Goal: Task Accomplishment & Management: Use online tool/utility

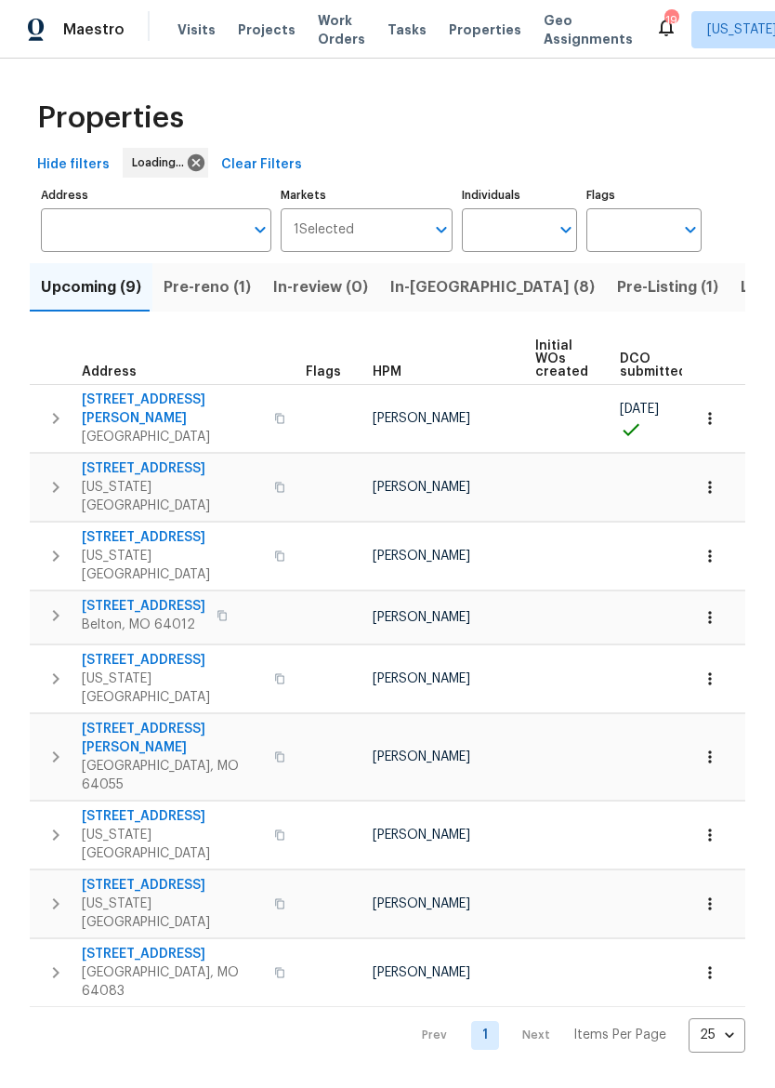
click at [429, 296] on span "In-reno (8)" at bounding box center [492, 287] width 205 height 26
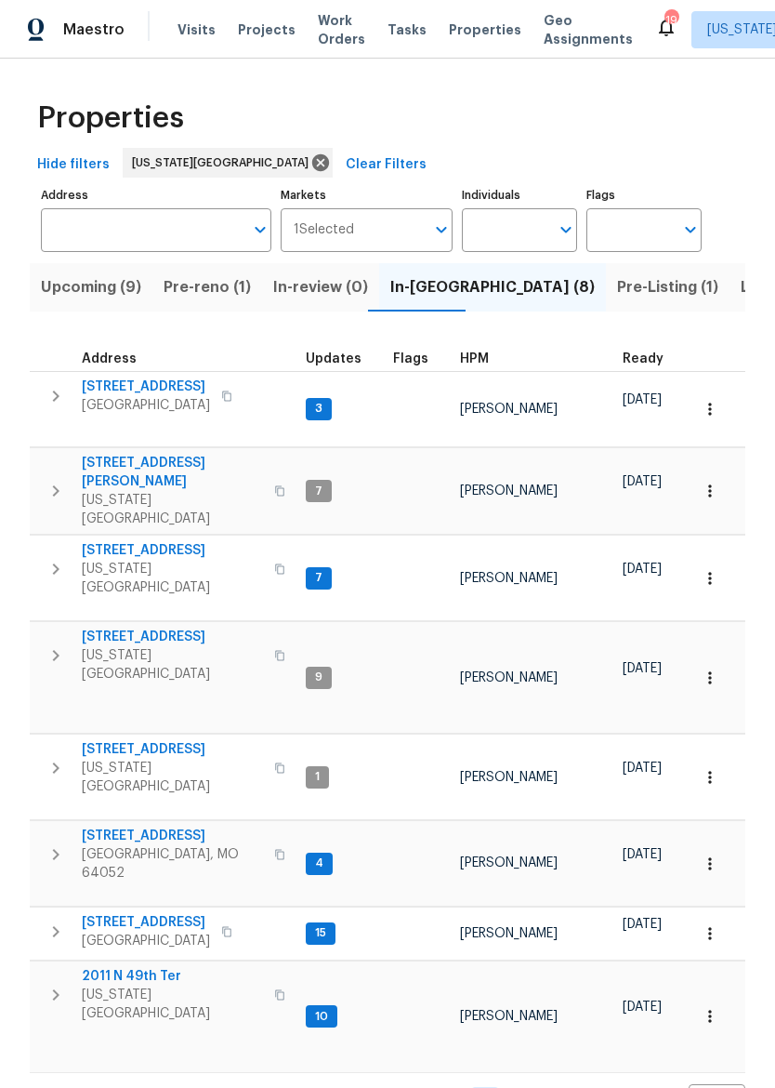
click at [101, 627] on span "3605 NE 57th St" at bounding box center [172, 636] width 181 height 19
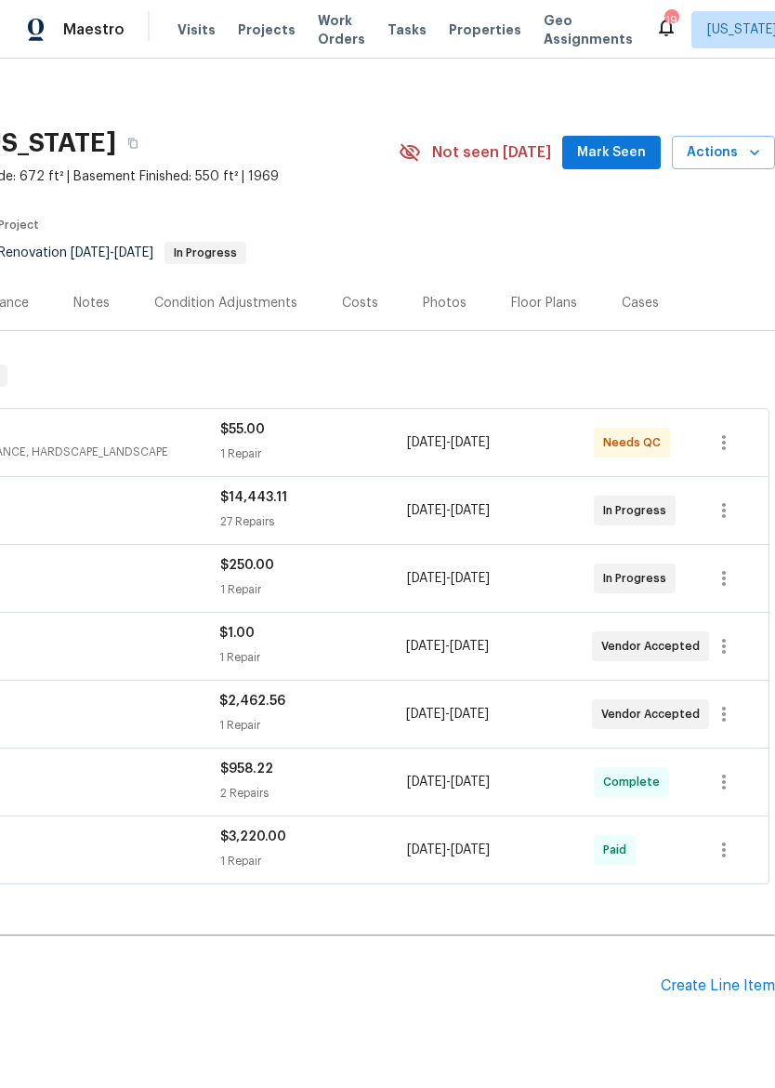
scroll to position [6, 275]
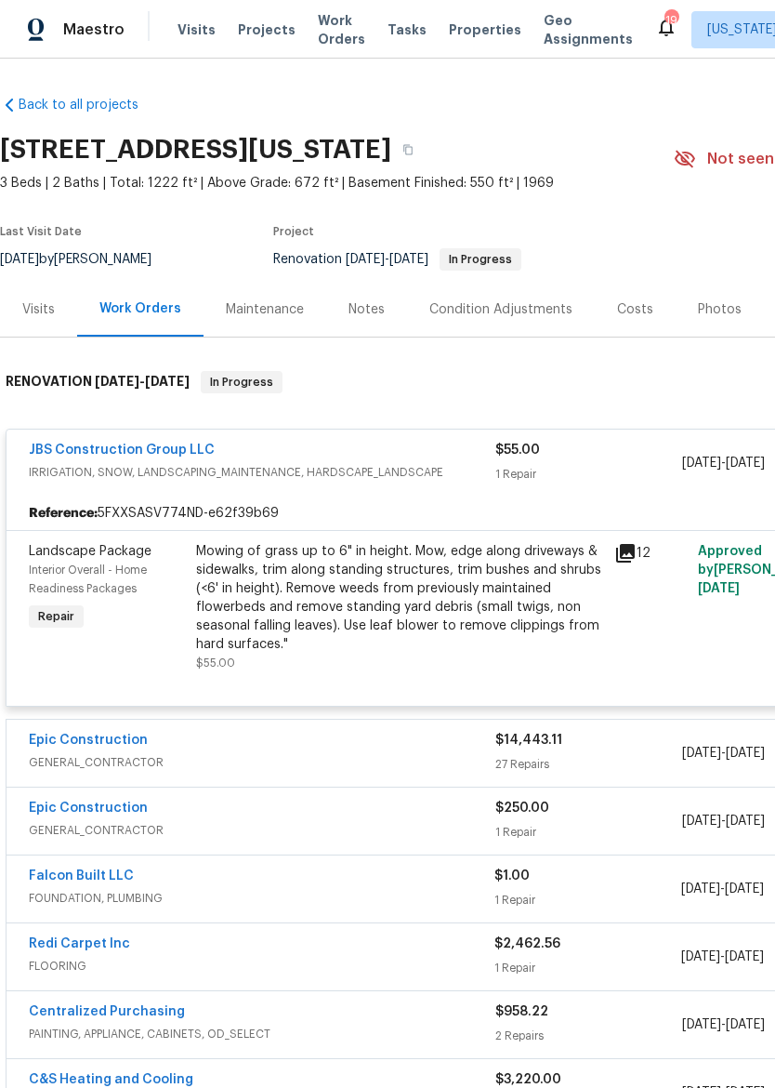
scroll to position [0, 0]
click at [535, 624] on div "Mowing of grass up to 6" in height. Mow, edge along driveways & sidewalks, trim…" at bounding box center [399, 598] width 407 height 112
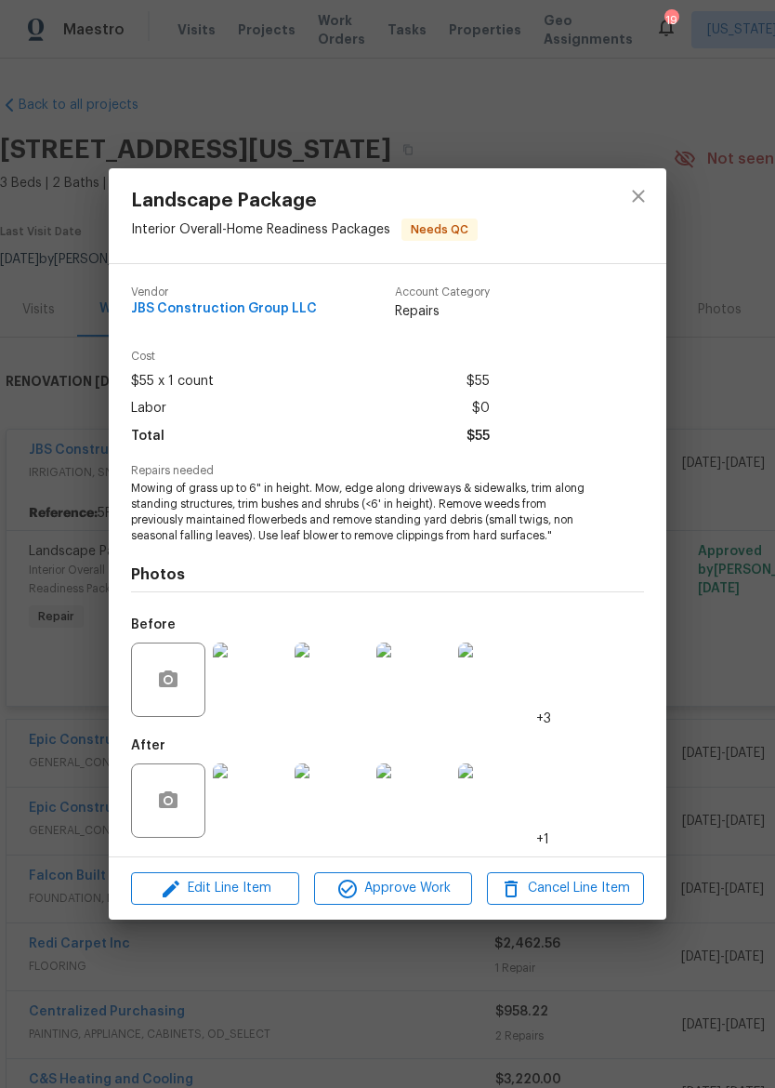
click at [263, 802] on img at bounding box center [250, 800] width 74 height 74
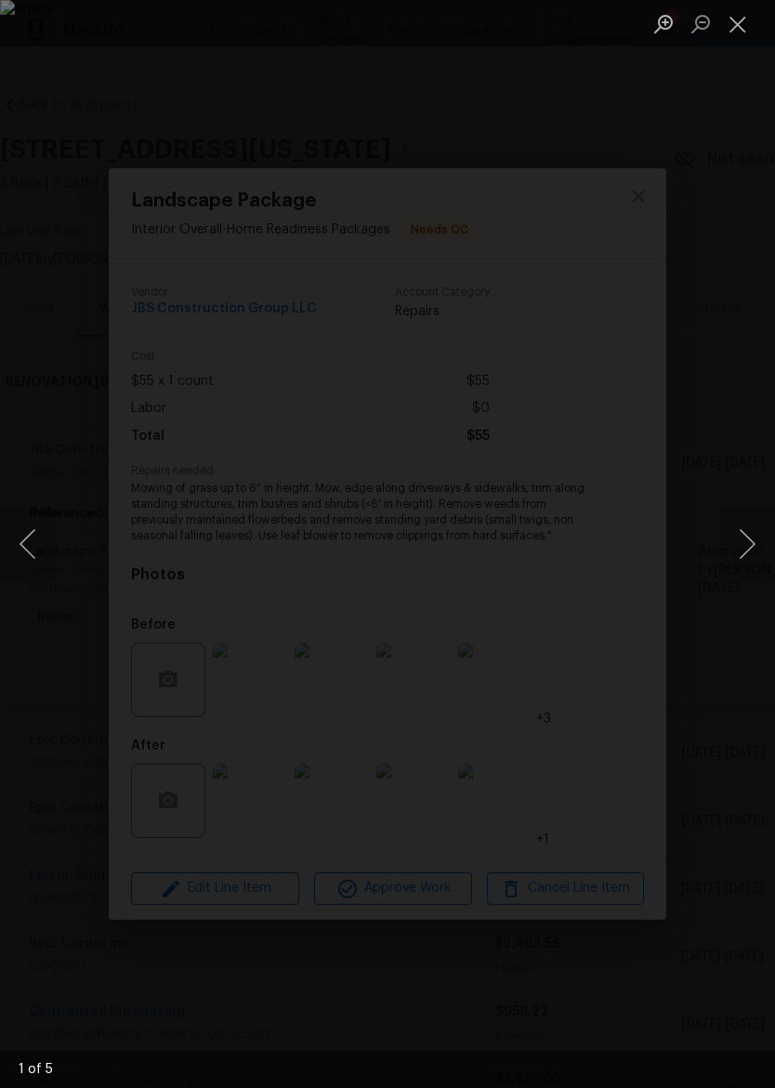
click at [748, 18] on button "Close lightbox" at bounding box center [737, 23] width 37 height 33
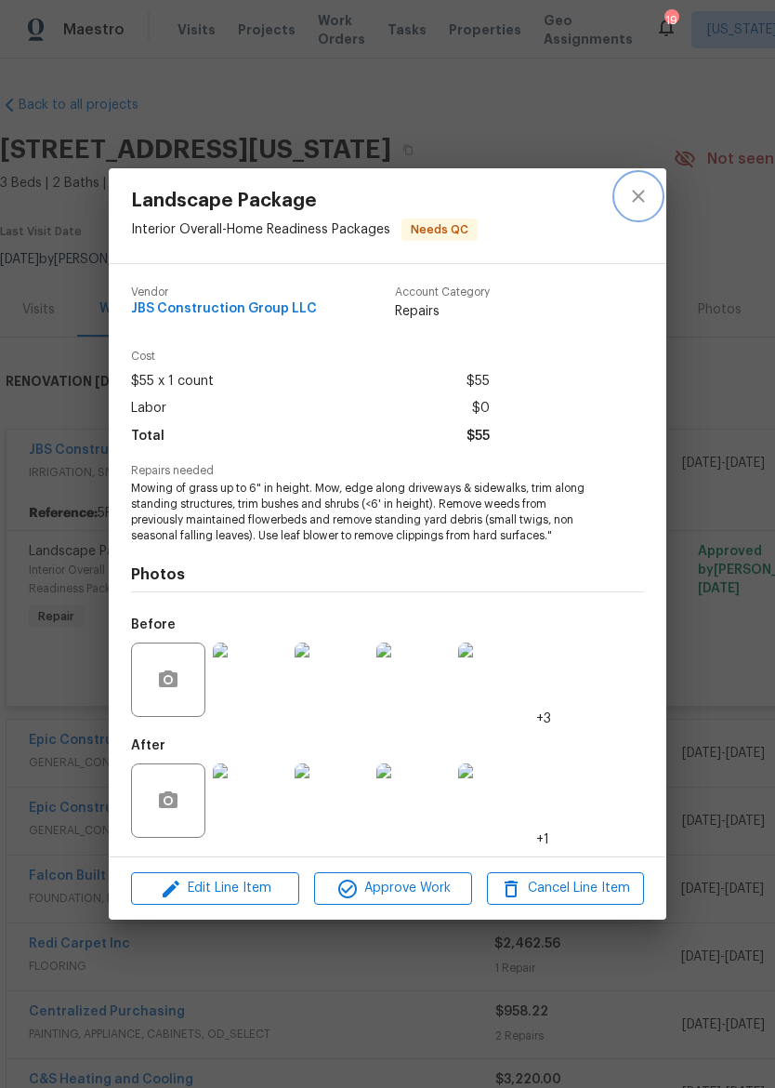
click at [647, 200] on icon "close" at bounding box center [638, 196] width 22 height 22
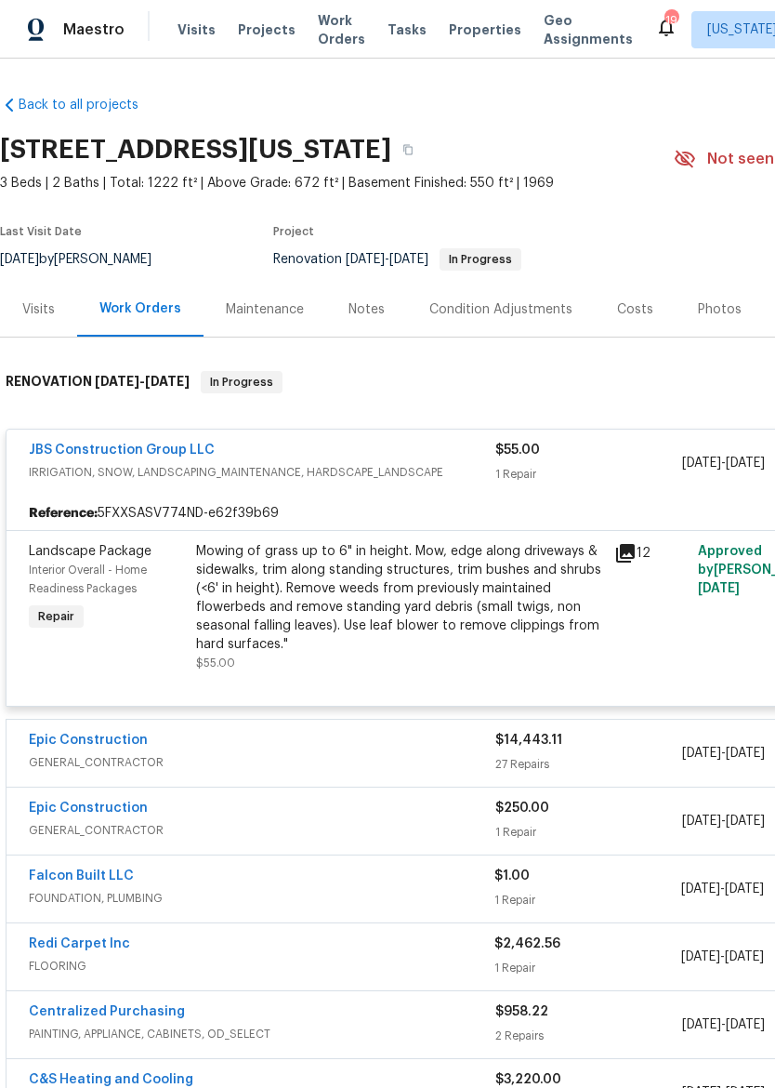
click at [502, 610] on div "Mowing of grass up to 6" in height. Mow, edge along driveways & sidewalks, trim…" at bounding box center [399, 598] width 407 height 112
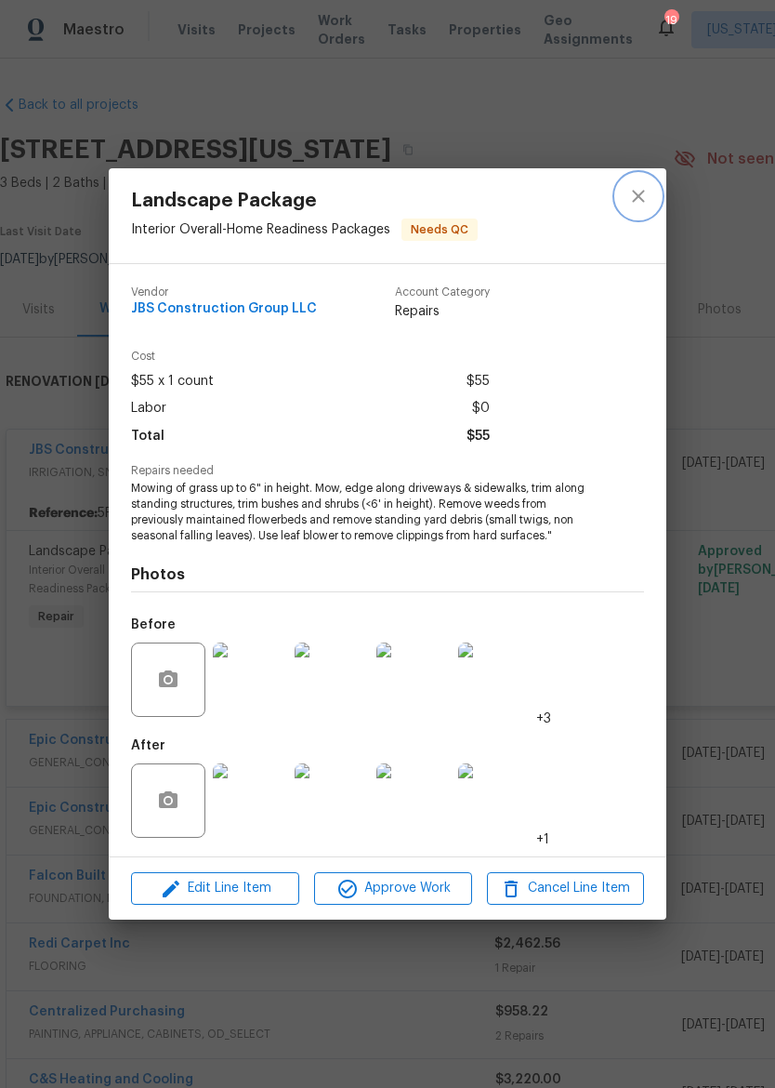
click at [656, 196] on button "close" at bounding box center [638, 196] width 45 height 45
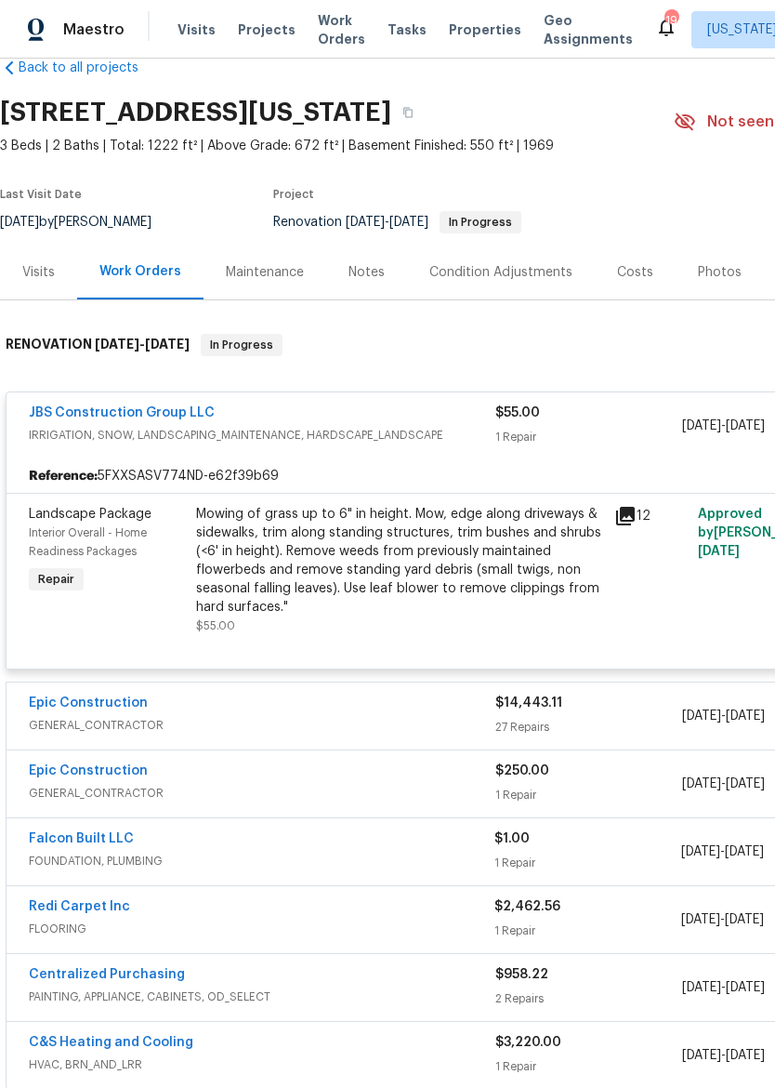
scroll to position [37, 0]
click at [44, 29] on img at bounding box center [36, 30] width 17 height 23
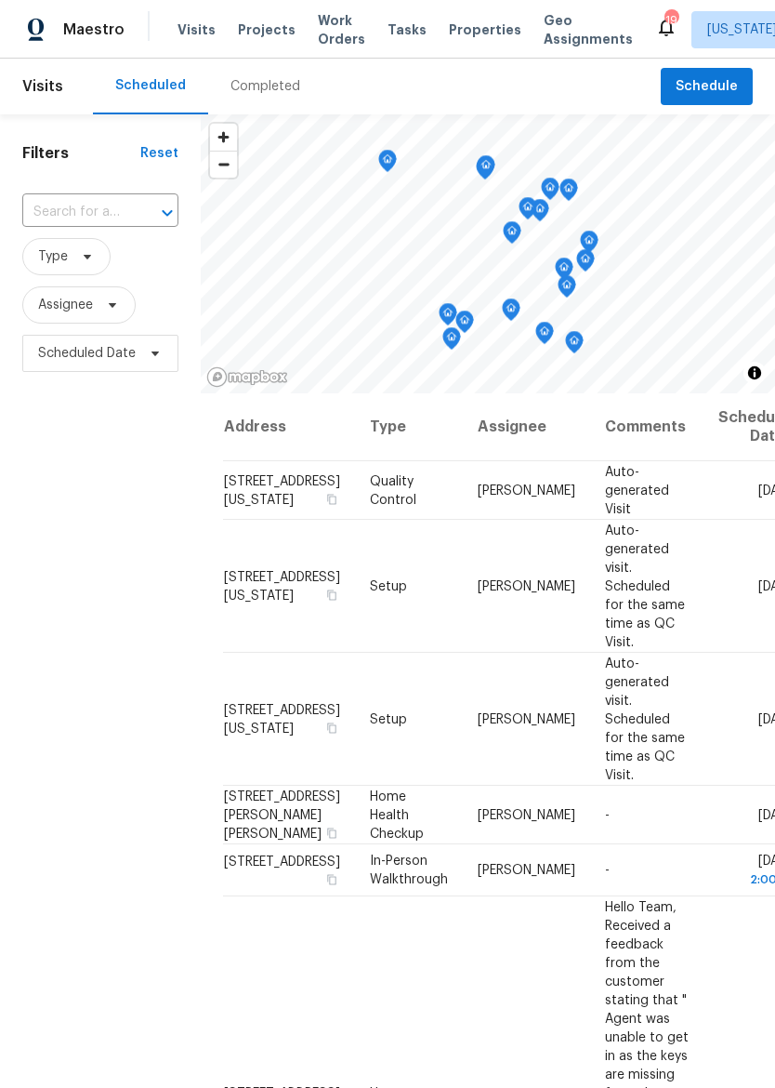
click at [477, 30] on span "Properties" at bounding box center [485, 29] width 73 height 19
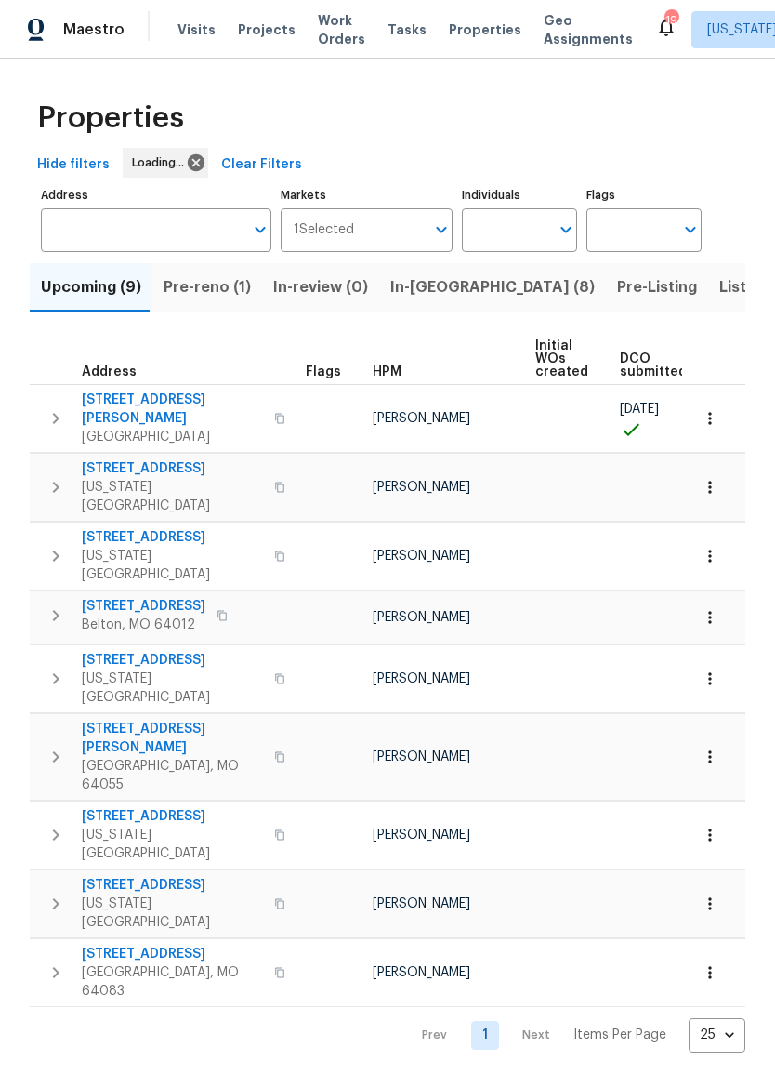
click at [438, 286] on span "In-reno (8)" at bounding box center [492, 287] width 205 height 26
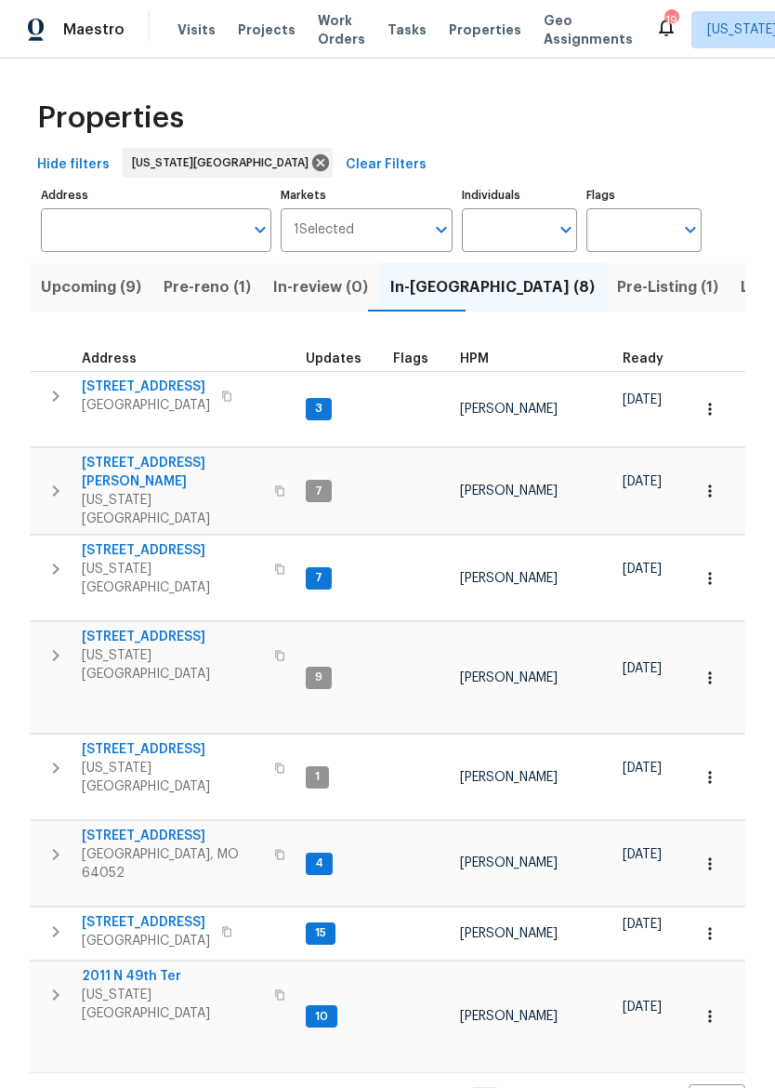
click at [120, 913] on span "1206 Sycamore St" at bounding box center [146, 922] width 128 height 19
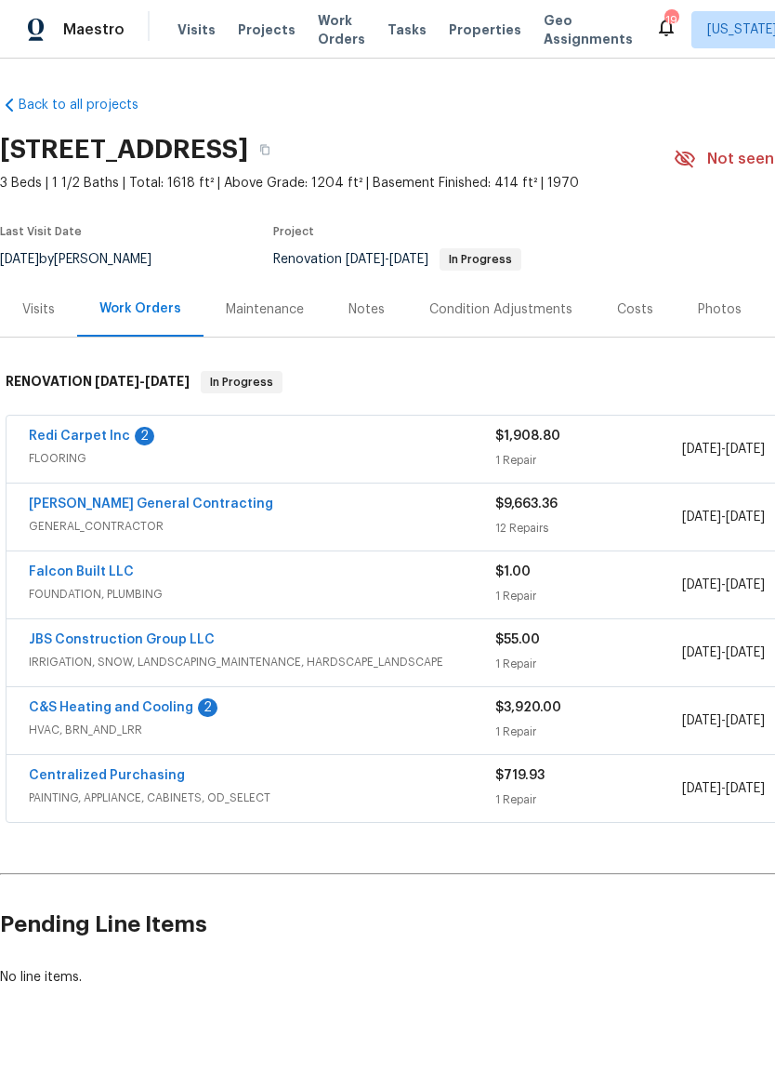
click at [73, 503] on link "Nicholson General Contracting" at bounding box center [151, 503] width 244 height 13
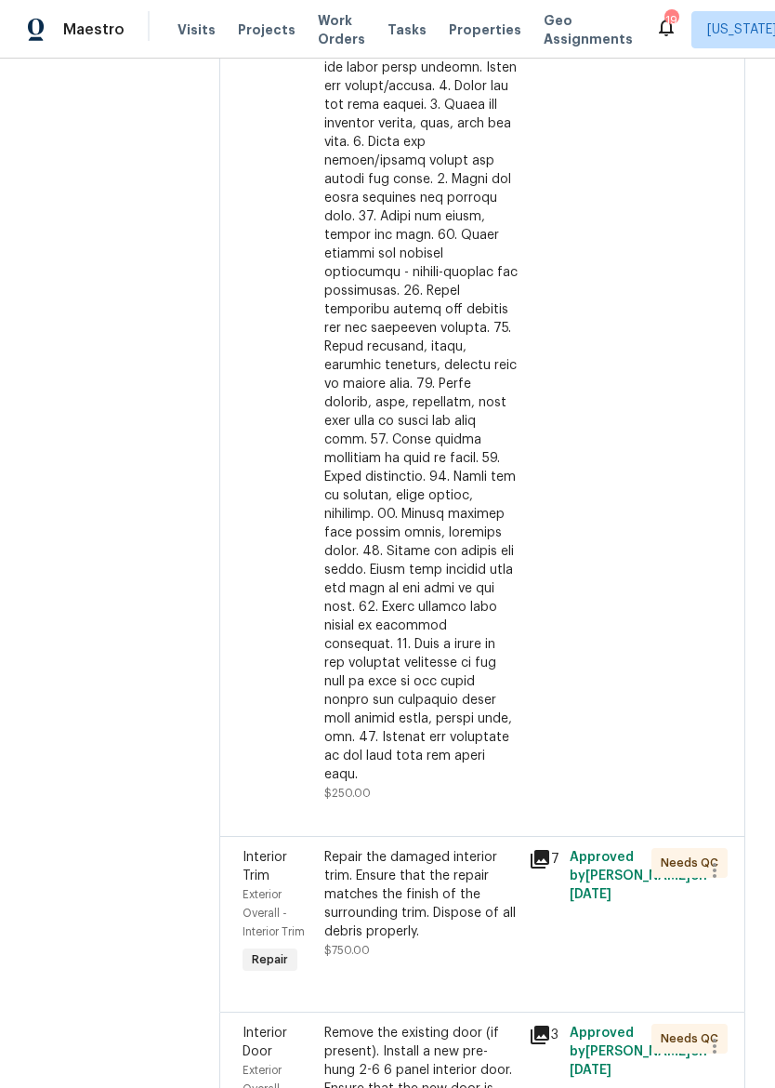
scroll to position [3306, 0]
click at [693, 661] on div at bounding box center [707, 347] width 41 height 922
click at [691, 647] on div at bounding box center [707, 347] width 41 height 922
click at [482, 653] on div at bounding box center [420, 337] width 193 height 892
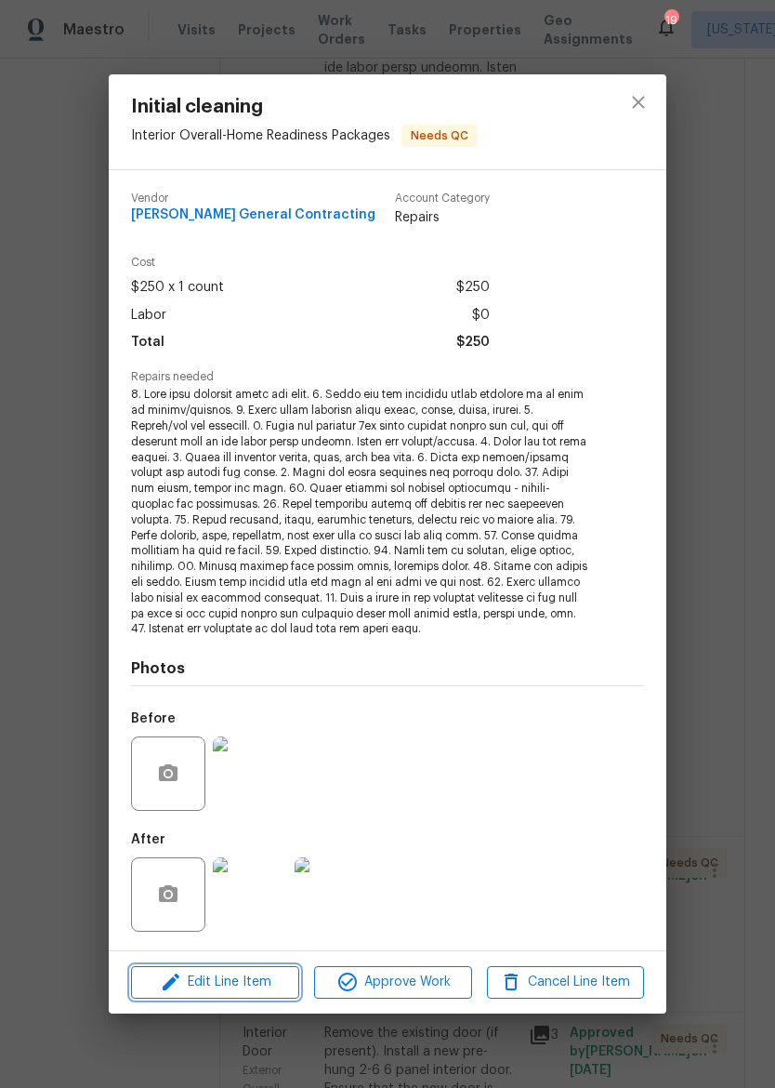
click at [184, 970] on span "Edit Line Item" at bounding box center [215, 981] width 157 height 23
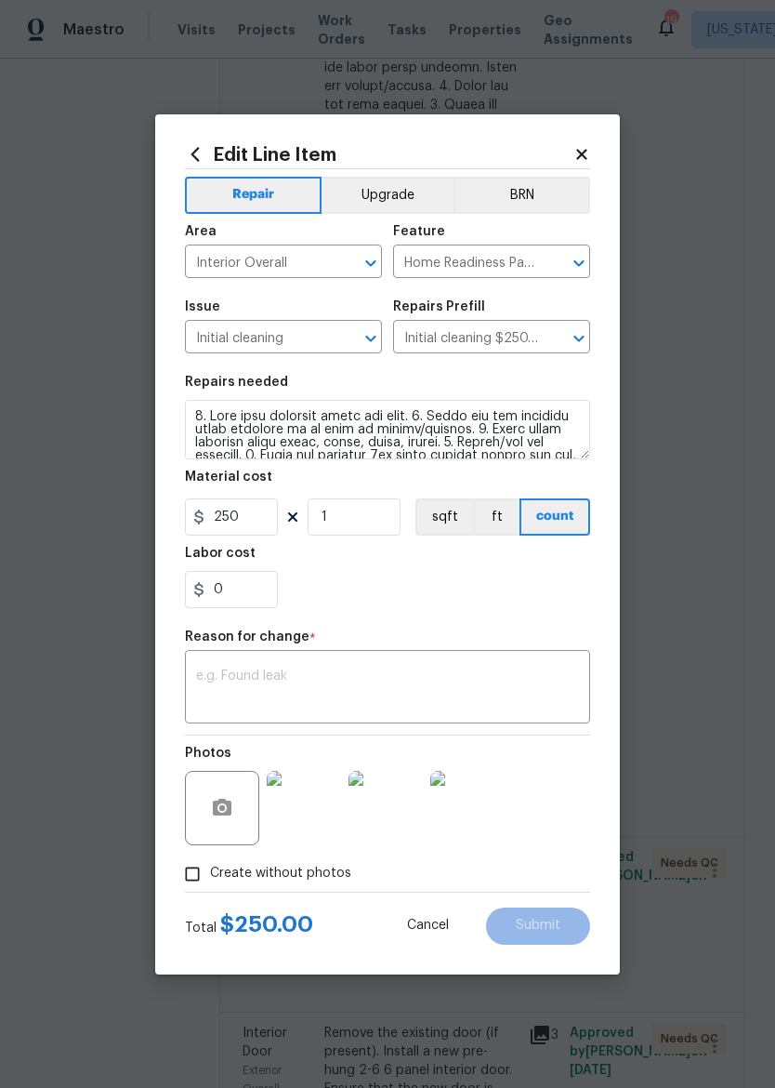
click at [580, 152] on icon at bounding box center [581, 154] width 10 height 10
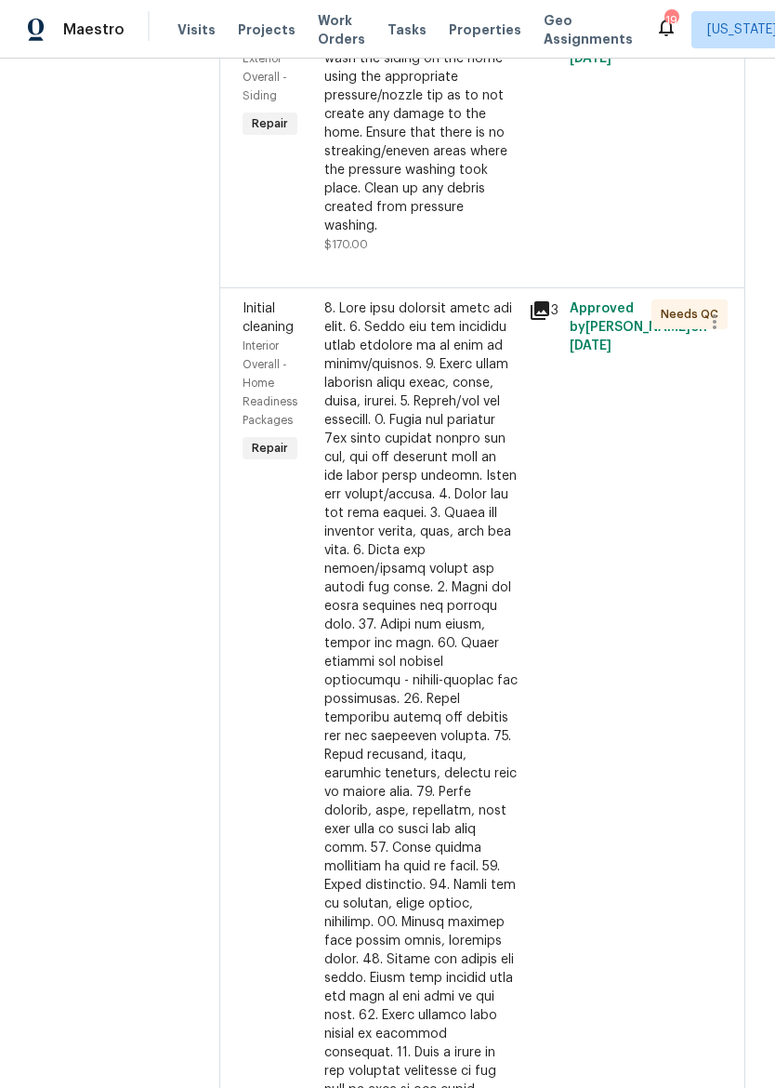
scroll to position [2899, 0]
click at [719, 332] on icon "button" at bounding box center [715, 321] width 22 height 22
click at [722, 472] on li "Cancel" at bounding box center [724, 460] width 72 height 31
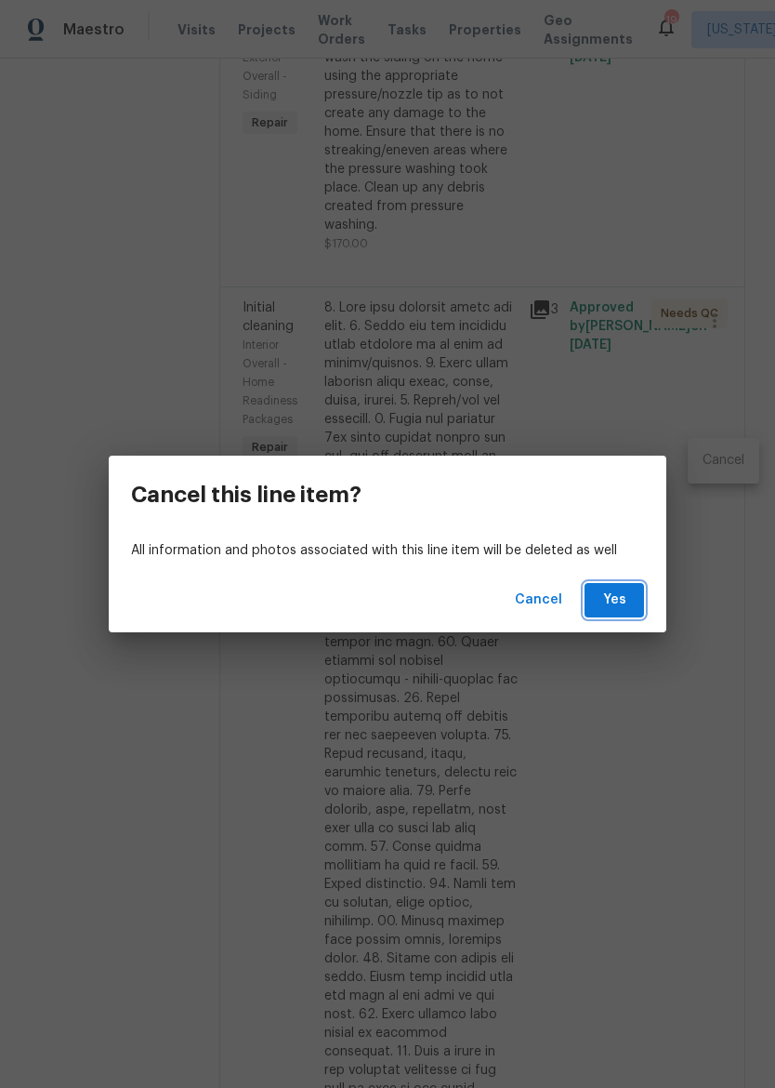
click at [623, 595] on span "Yes" at bounding box center [615, 599] width 30 height 23
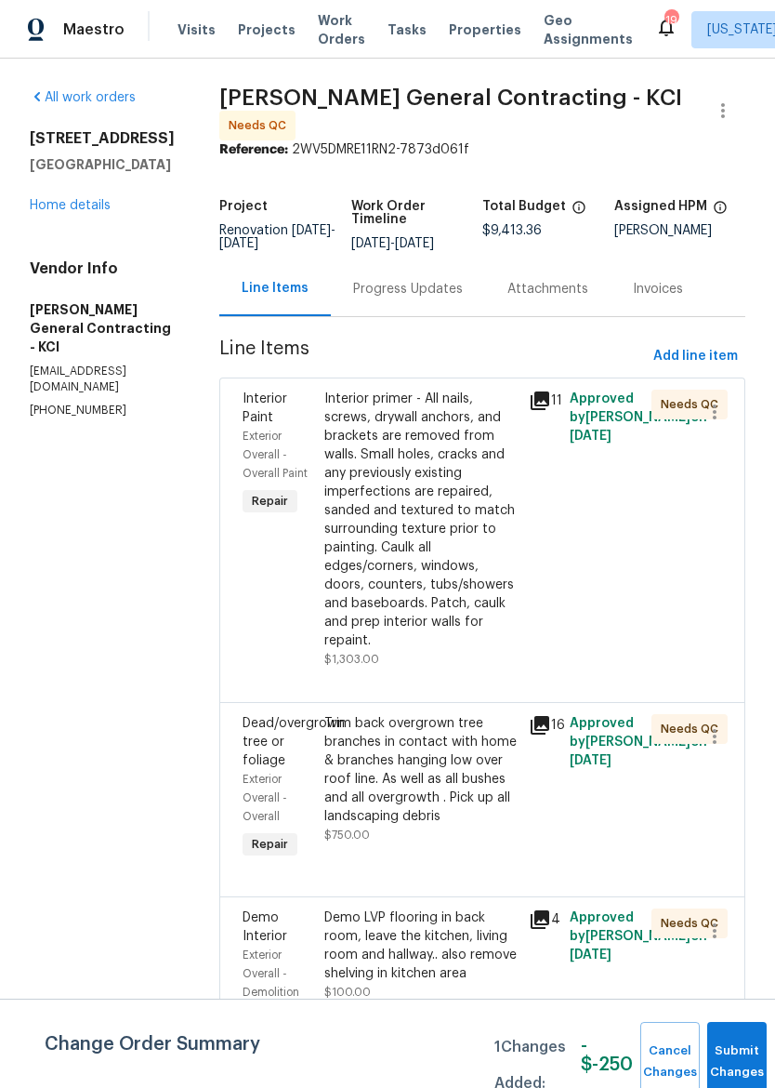
scroll to position [0, 0]
click at [54, 201] on link "Home details" at bounding box center [70, 205] width 81 height 13
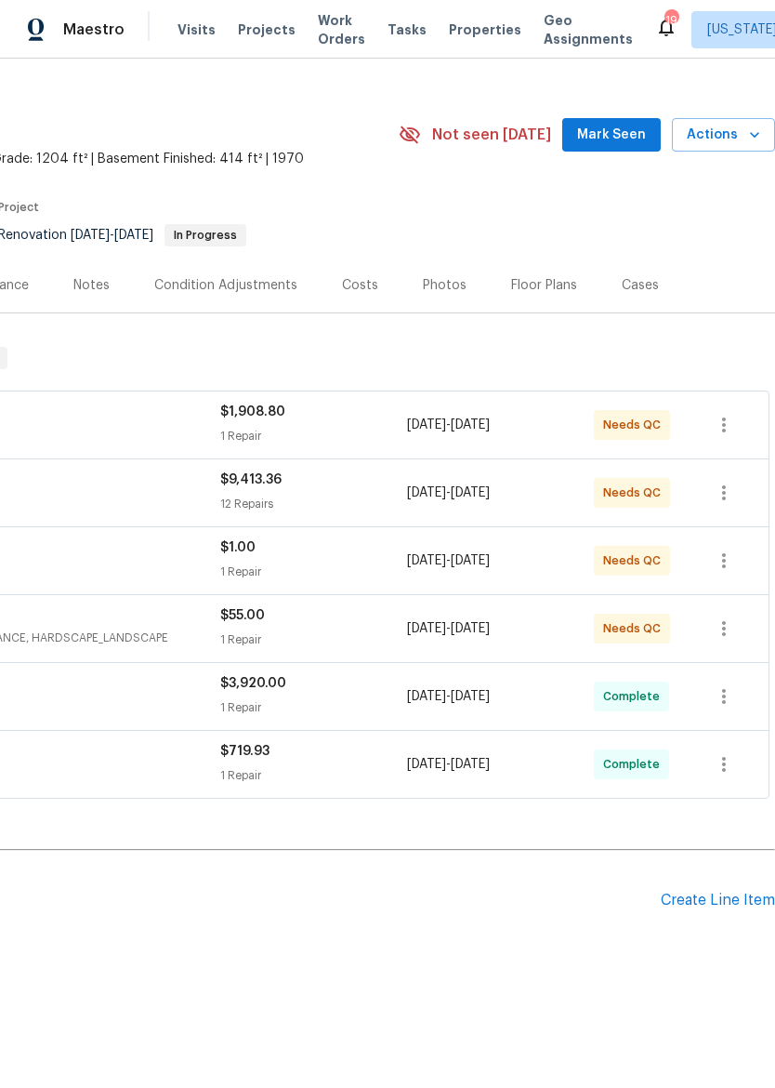
scroll to position [24, 275]
click at [736, 904] on div "Create Line Item" at bounding box center [718, 900] width 114 height 18
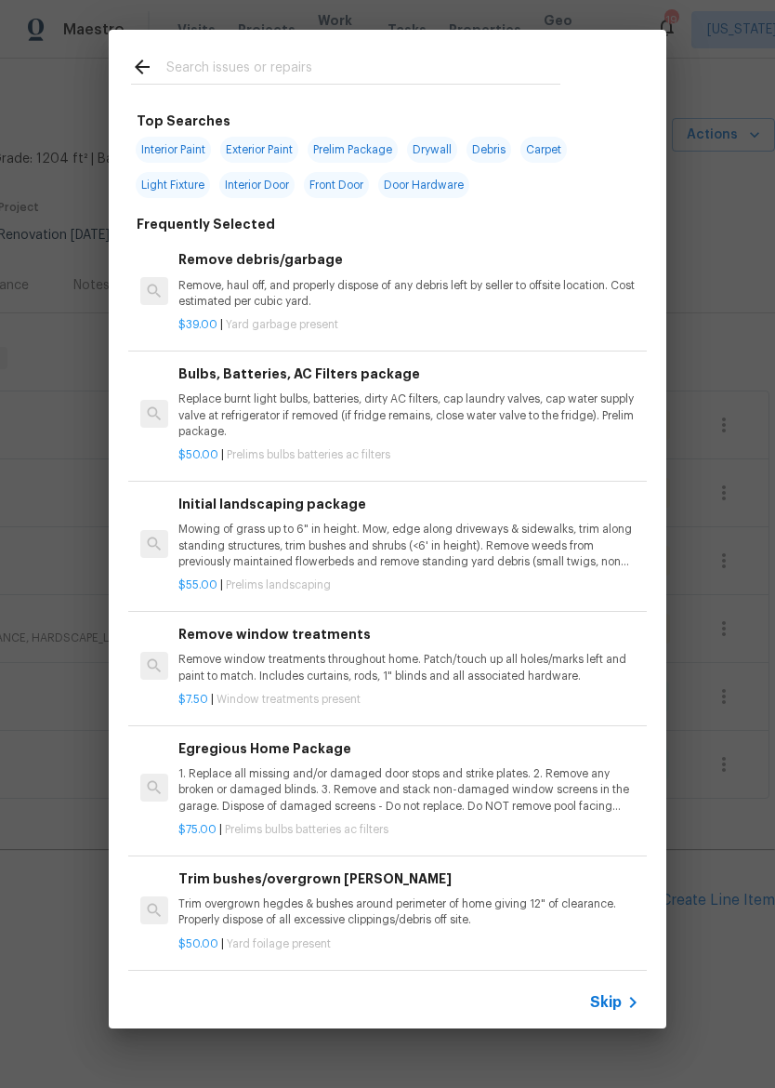
click at [391, 66] on input "text" at bounding box center [363, 70] width 394 height 28
type input "Clen"
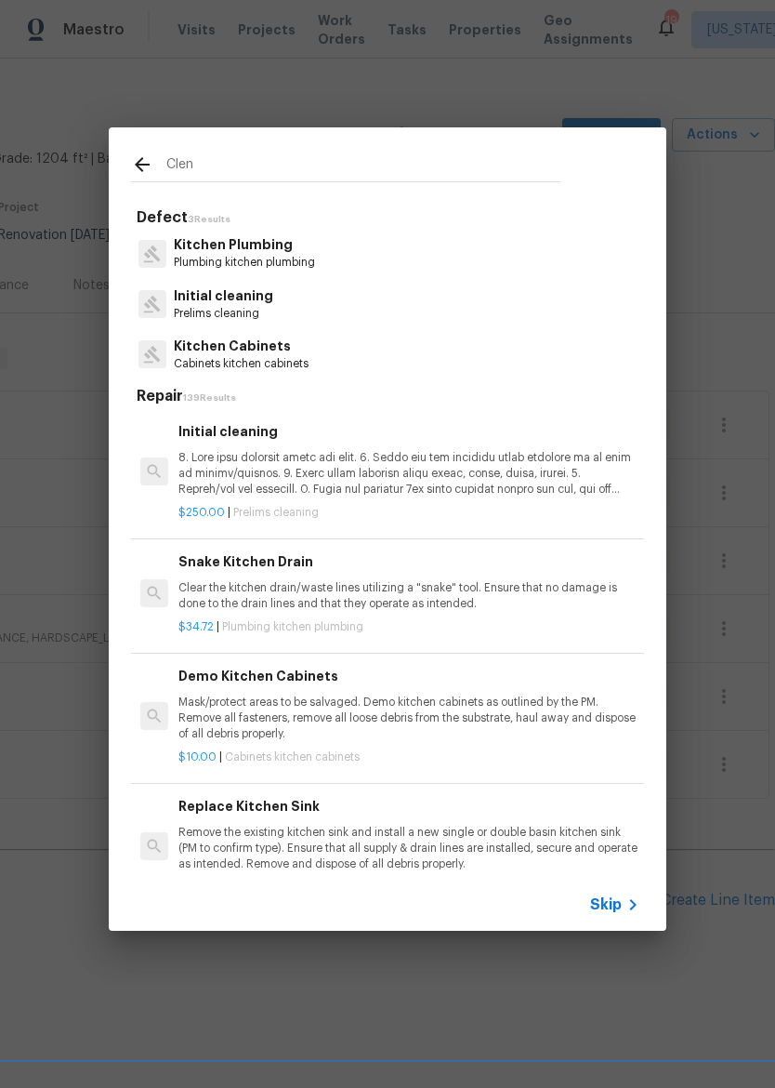
click at [218, 481] on p at bounding box center [408, 473] width 461 height 47
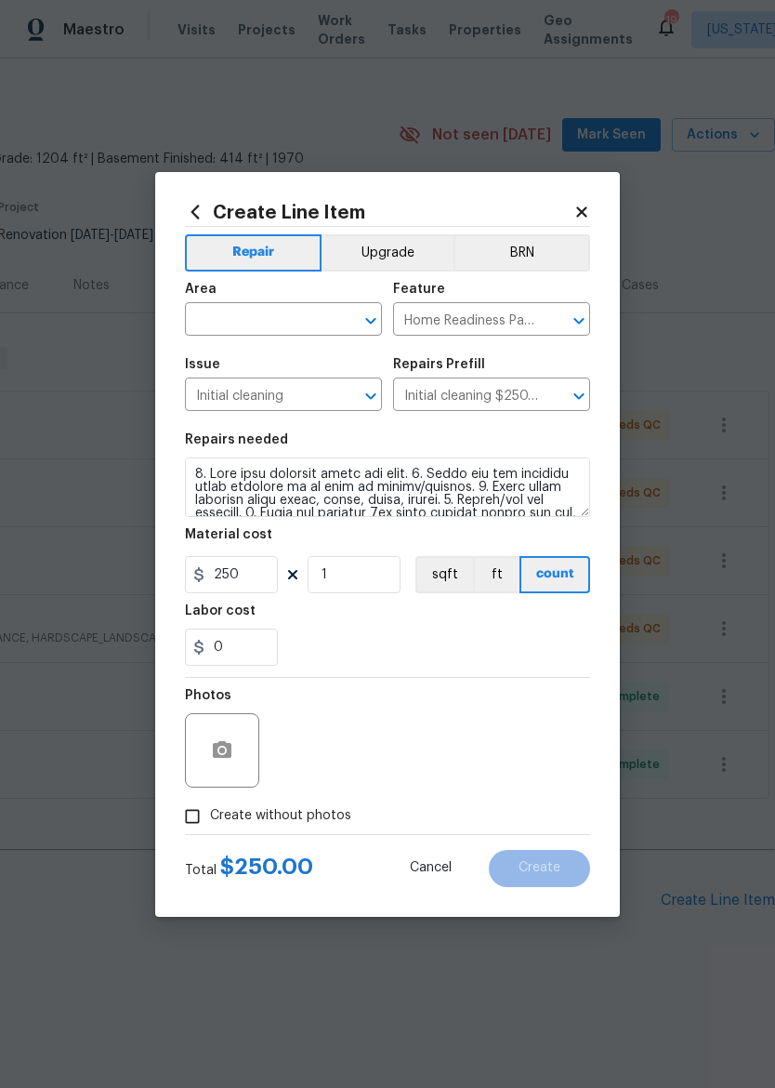
click at [219, 332] on input "text" at bounding box center [257, 321] width 145 height 29
click at [253, 393] on li "Interior Overall" at bounding box center [283, 392] width 197 height 31
type input "Interior Overall"
click at [503, 666] on div "0" at bounding box center [387, 646] width 405 height 37
click at [192, 814] on input "Create without photos" at bounding box center [192, 816] width 35 height 35
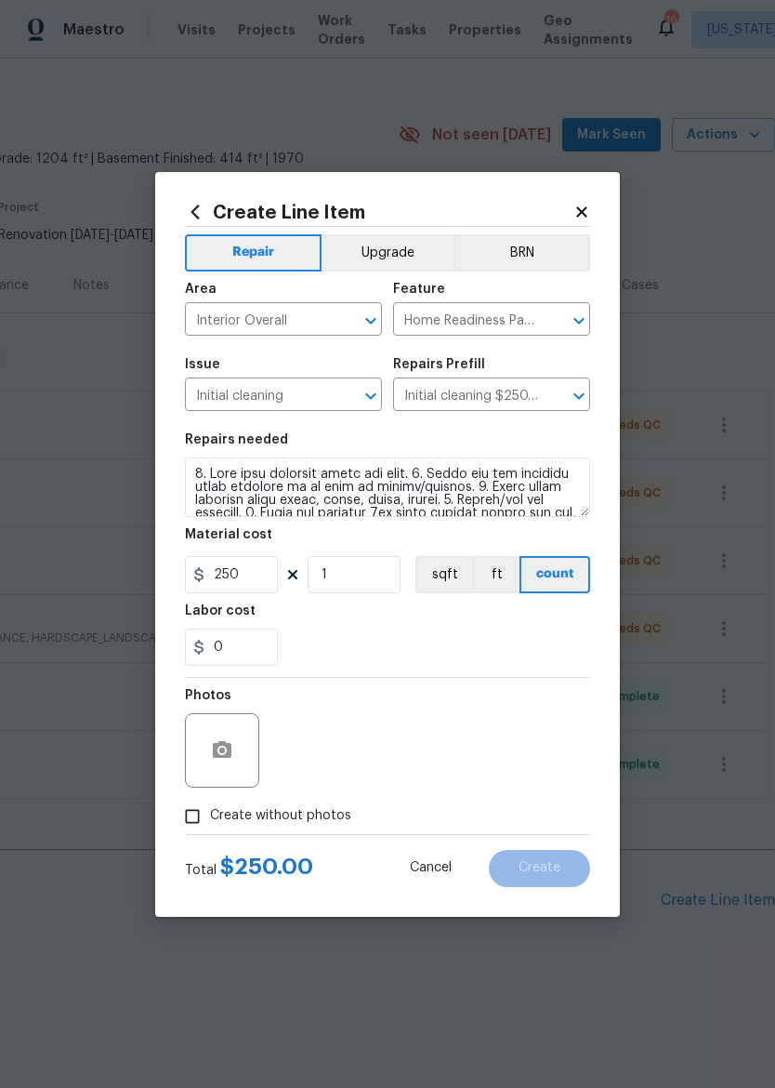
checkbox input "true"
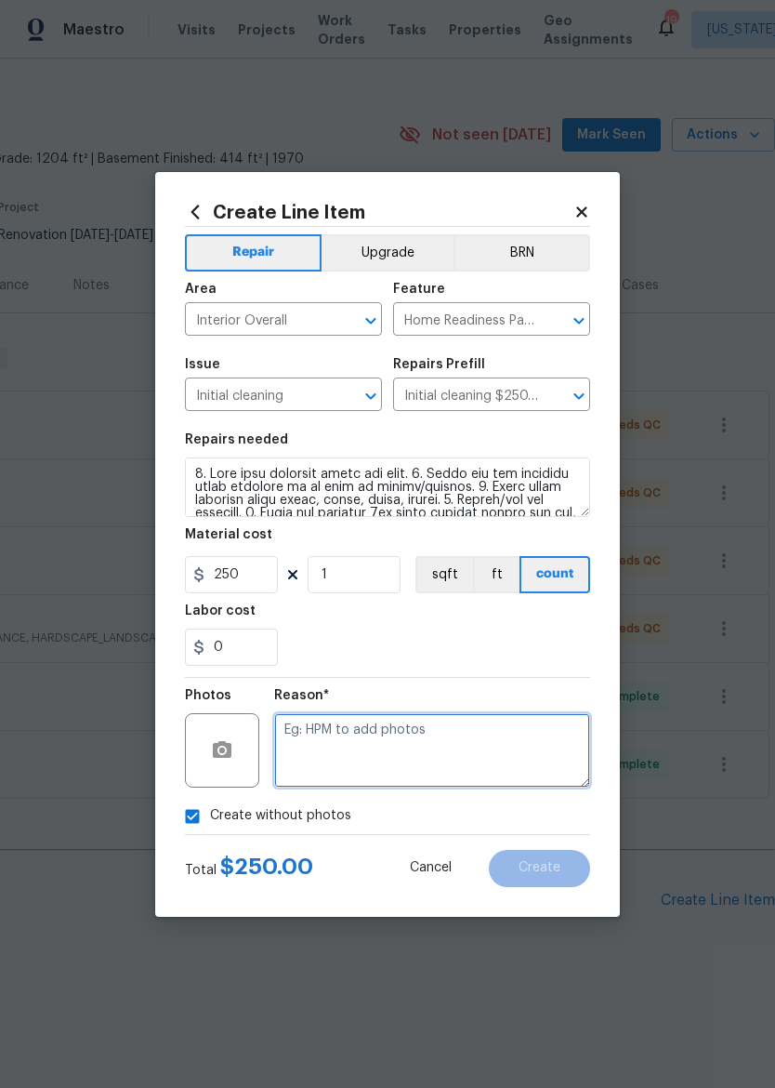
click at [481, 742] on textarea at bounding box center [432, 750] width 316 height 74
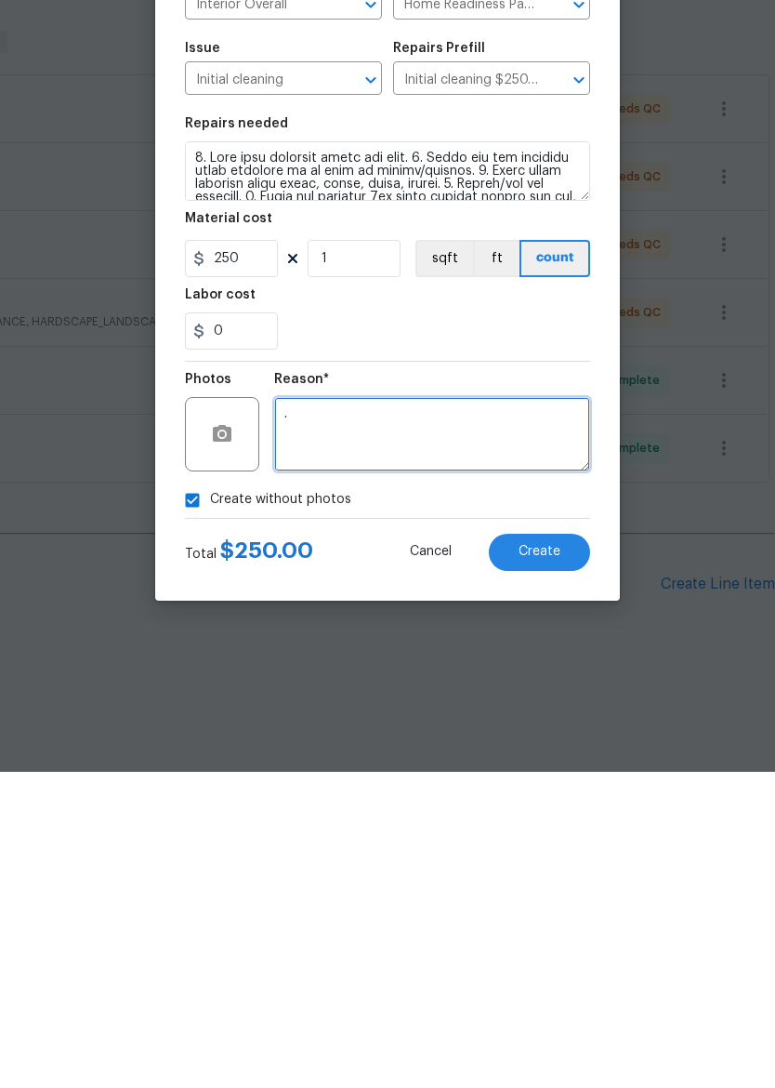
type textarea "."
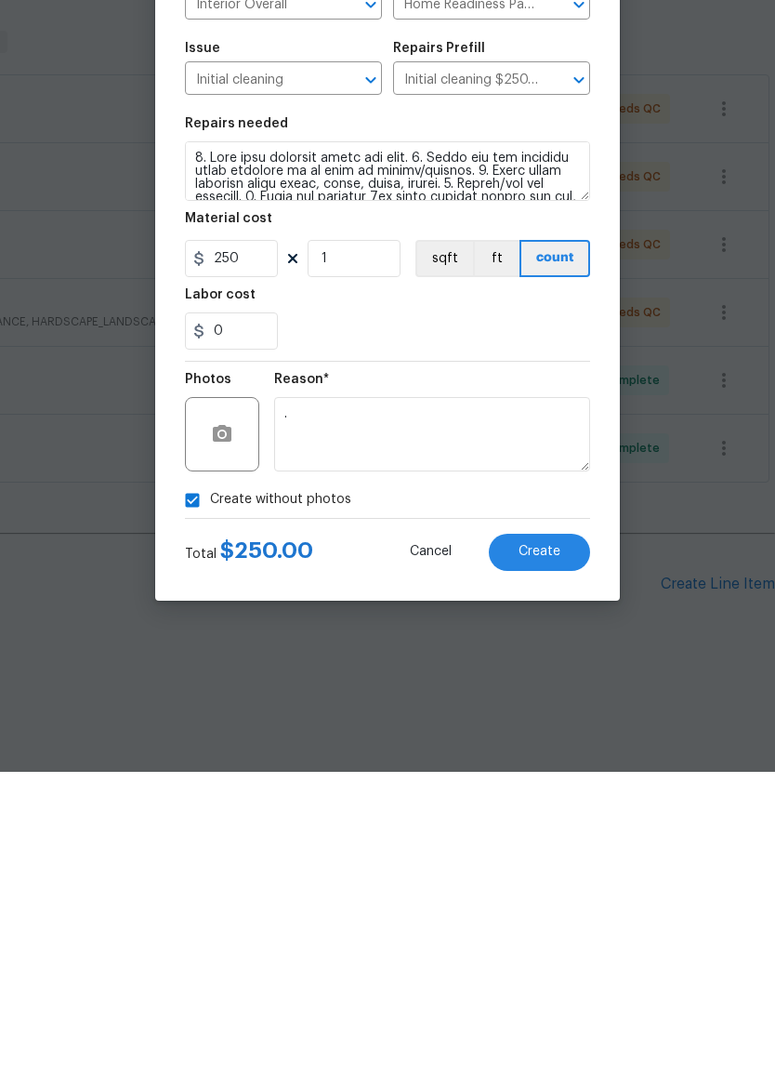
click at [528, 861] on span "Create" at bounding box center [540, 868] width 42 height 14
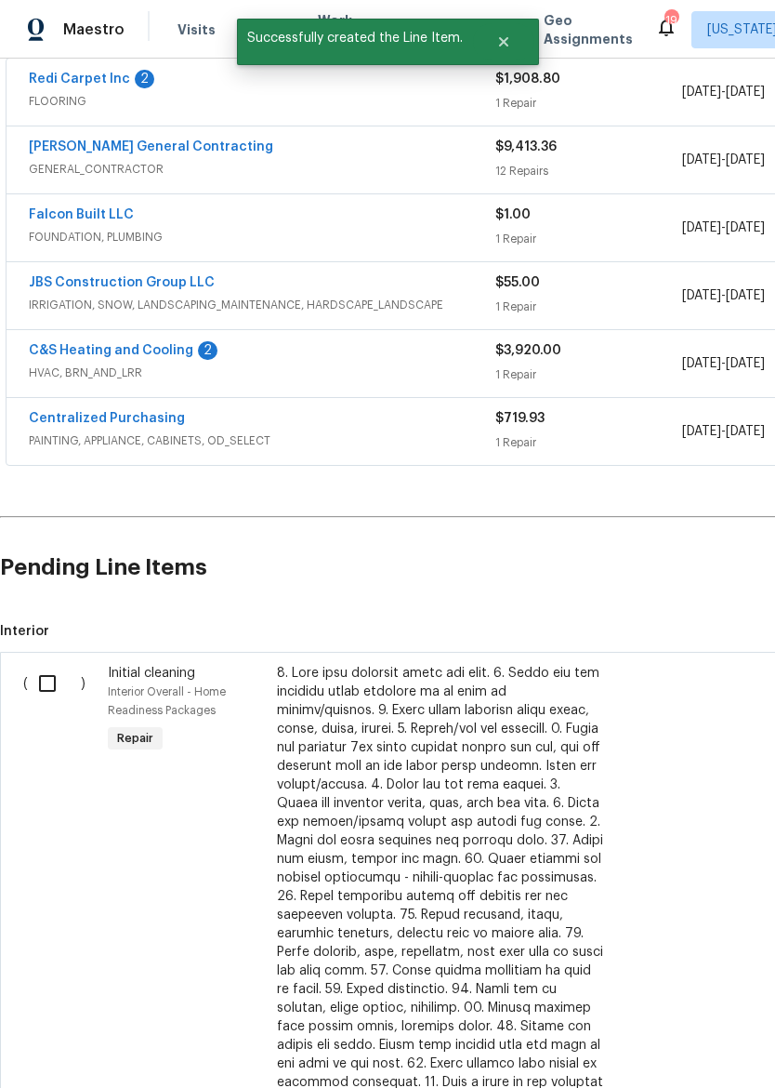
scroll to position [357, 0]
click at [46, 688] on input "checkbox" at bounding box center [54, 683] width 53 height 39
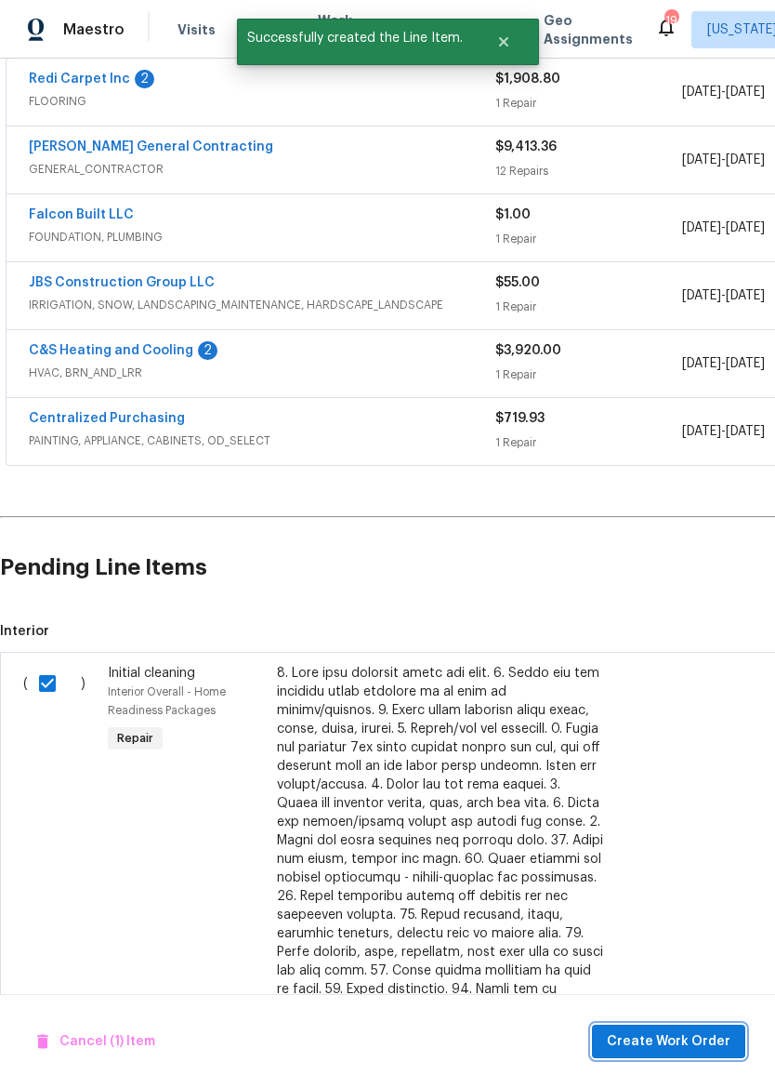
click at [708, 1042] on span "Create Work Order" at bounding box center [669, 1041] width 124 height 23
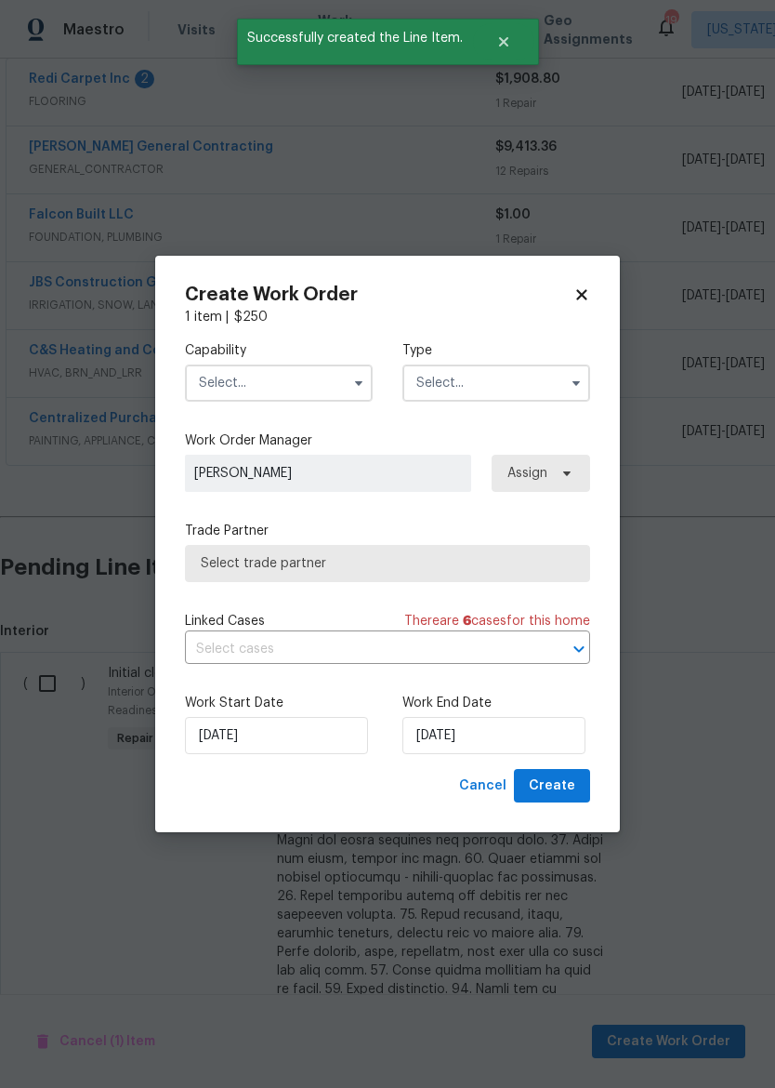
checkbox input "false"
click at [235, 381] on input "text" at bounding box center [279, 382] width 188 height 37
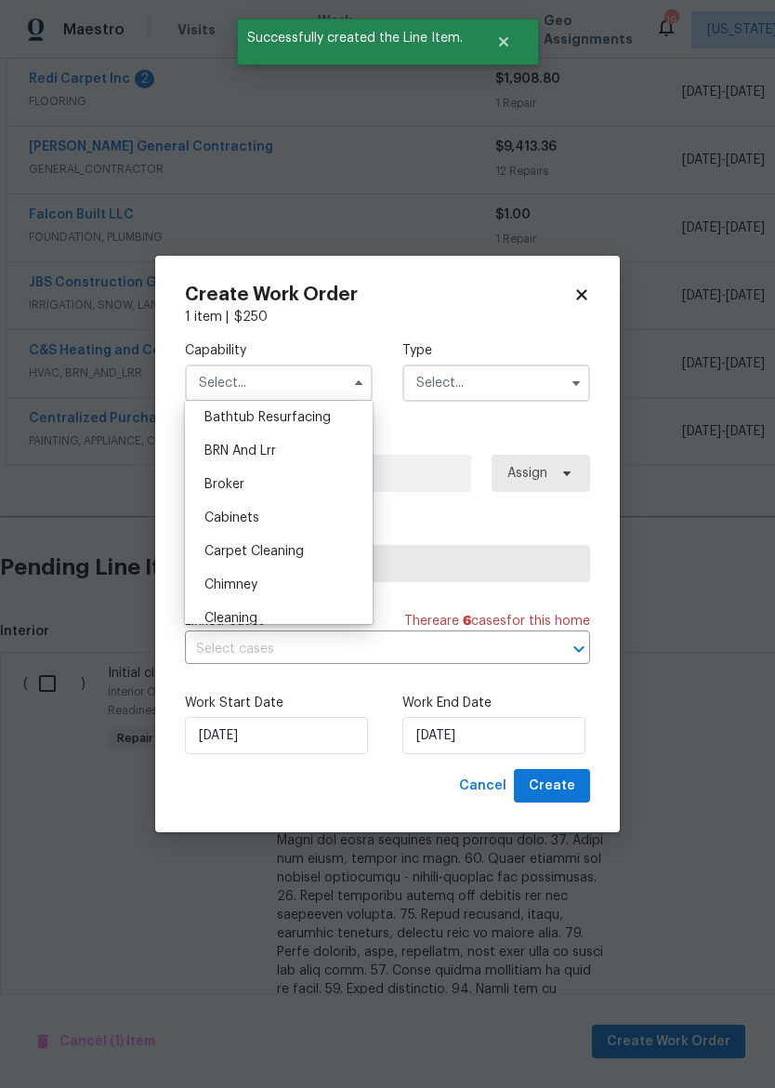
scroll to position [123, 0]
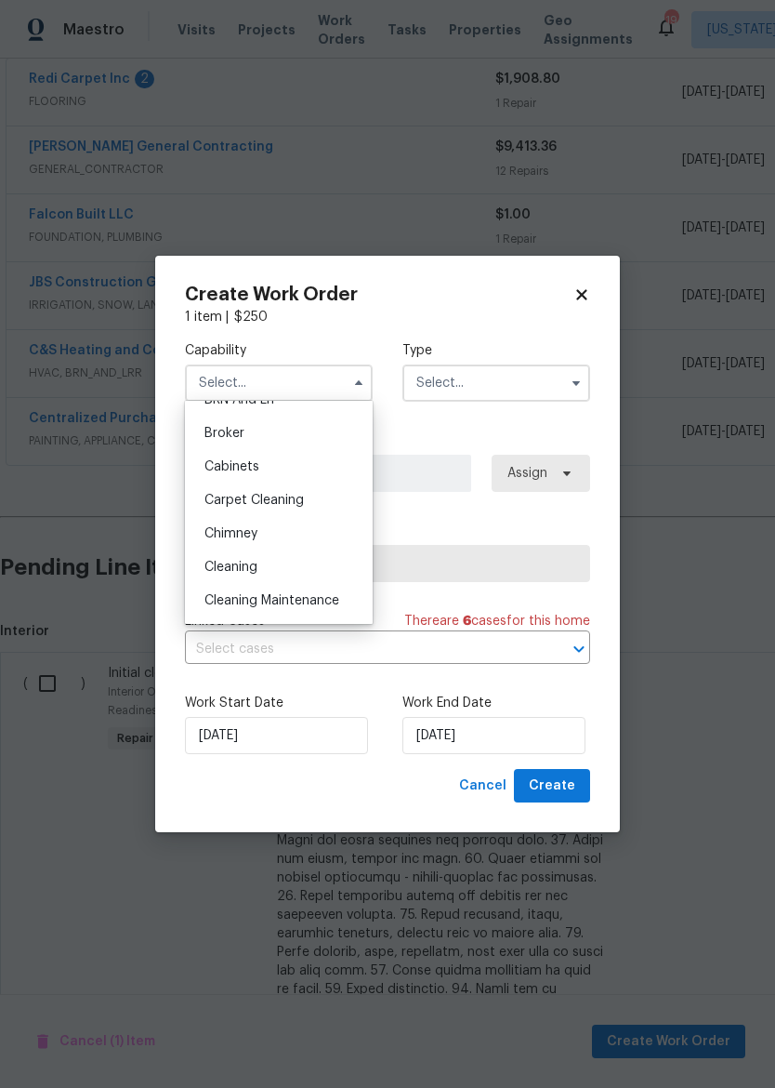
click at [221, 575] on div "Cleaning" at bounding box center [279, 566] width 178 height 33
type input "Cleaning"
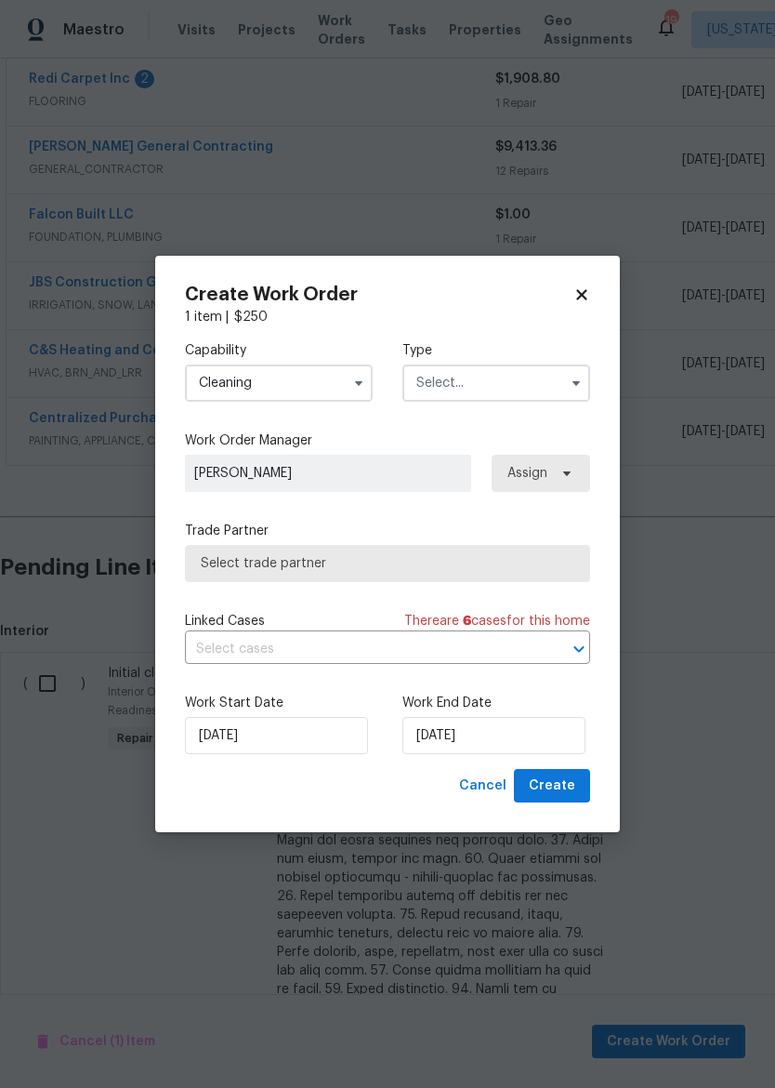
click at [516, 389] on input "text" at bounding box center [497, 382] width 188 height 37
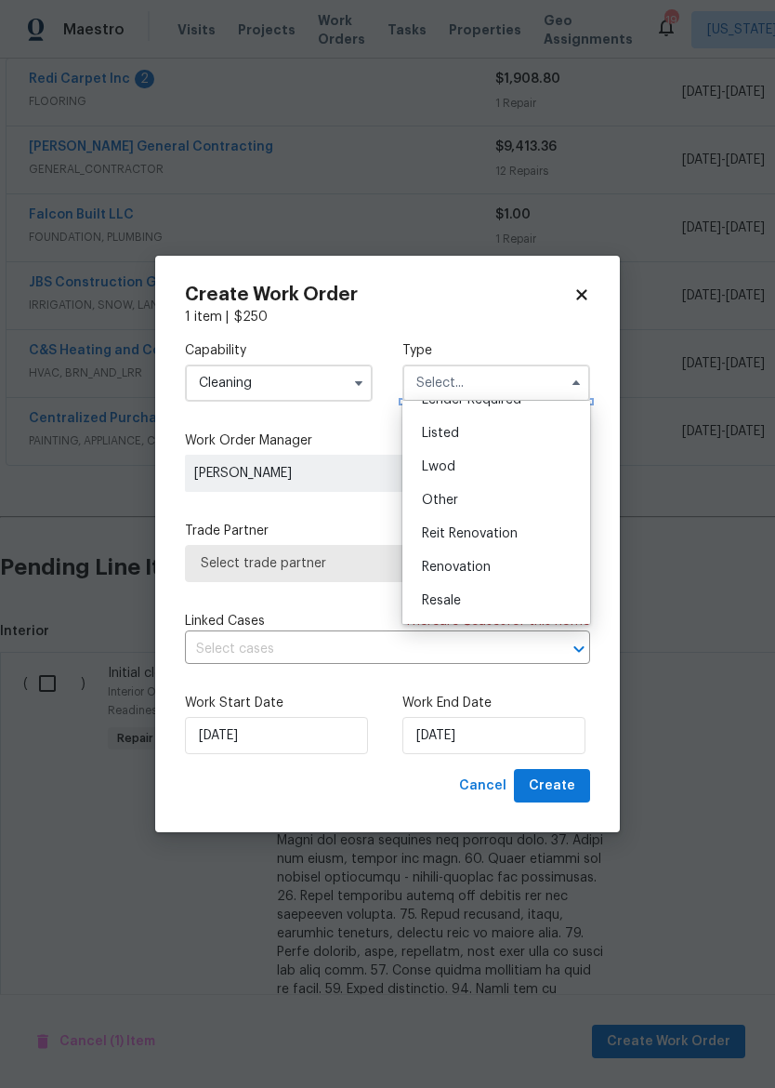
scroll to position [163, 0]
click at [505, 561] on div "Renovation" at bounding box center [496, 560] width 178 height 33
type input "Renovation"
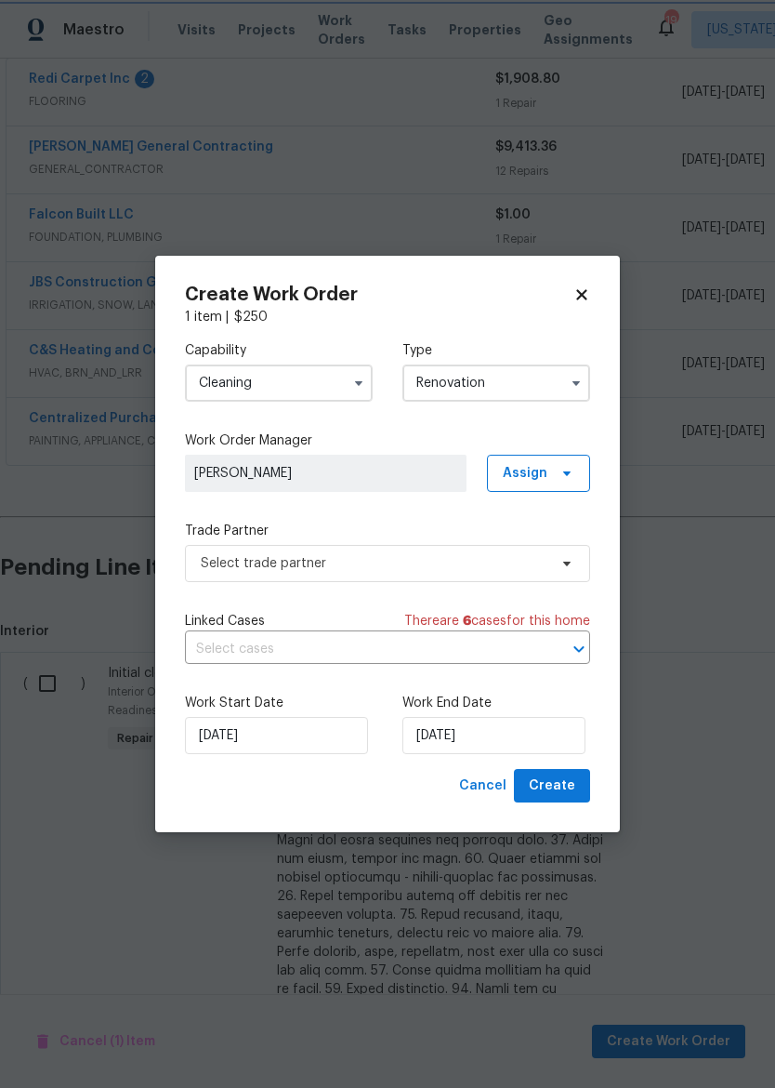
scroll to position [0, 0]
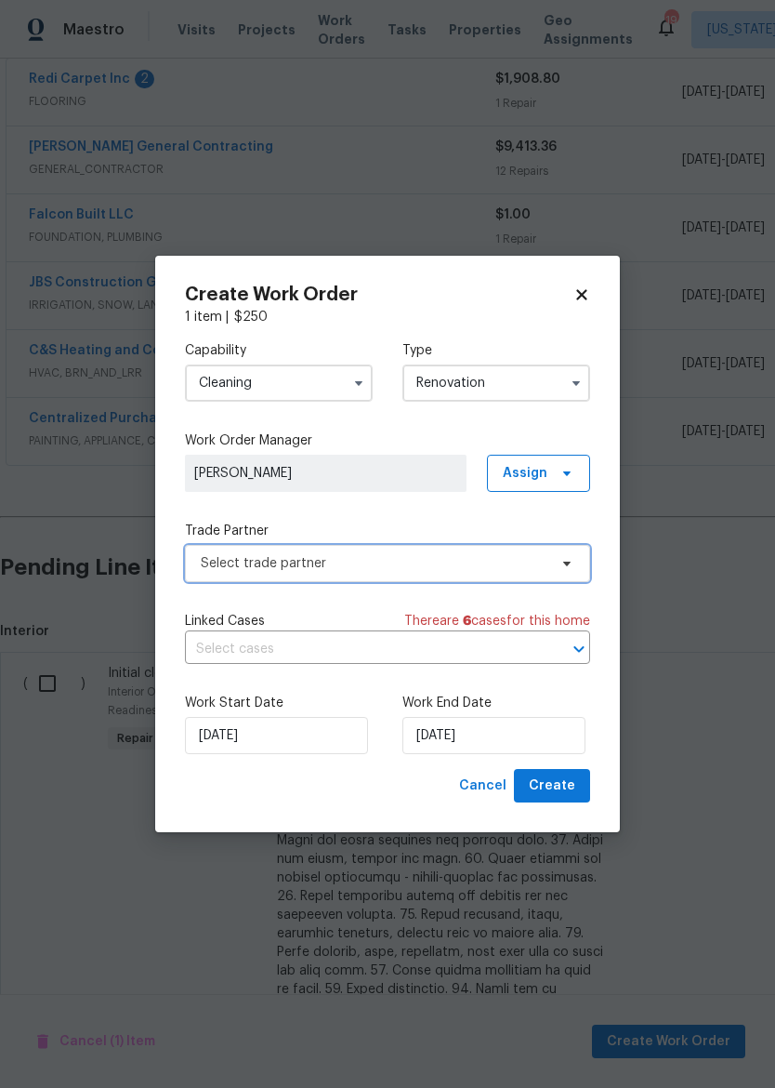
click at [216, 574] on span "Select trade partner" at bounding box center [387, 563] width 405 height 37
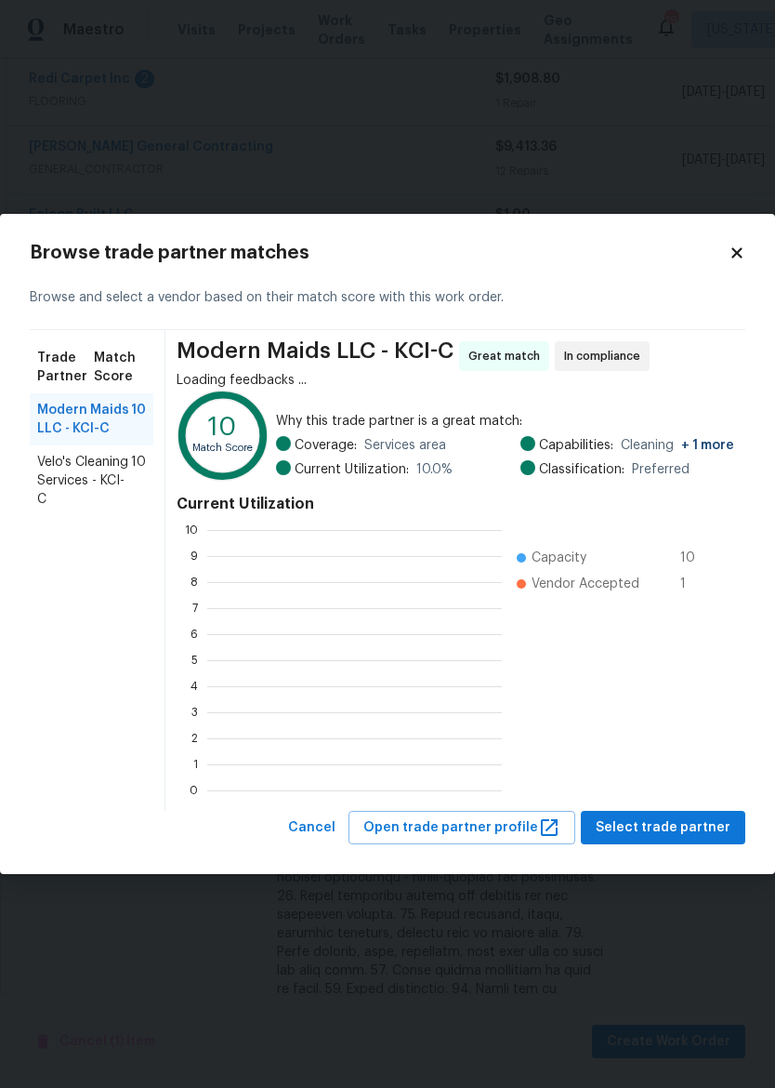
scroll to position [260, 295]
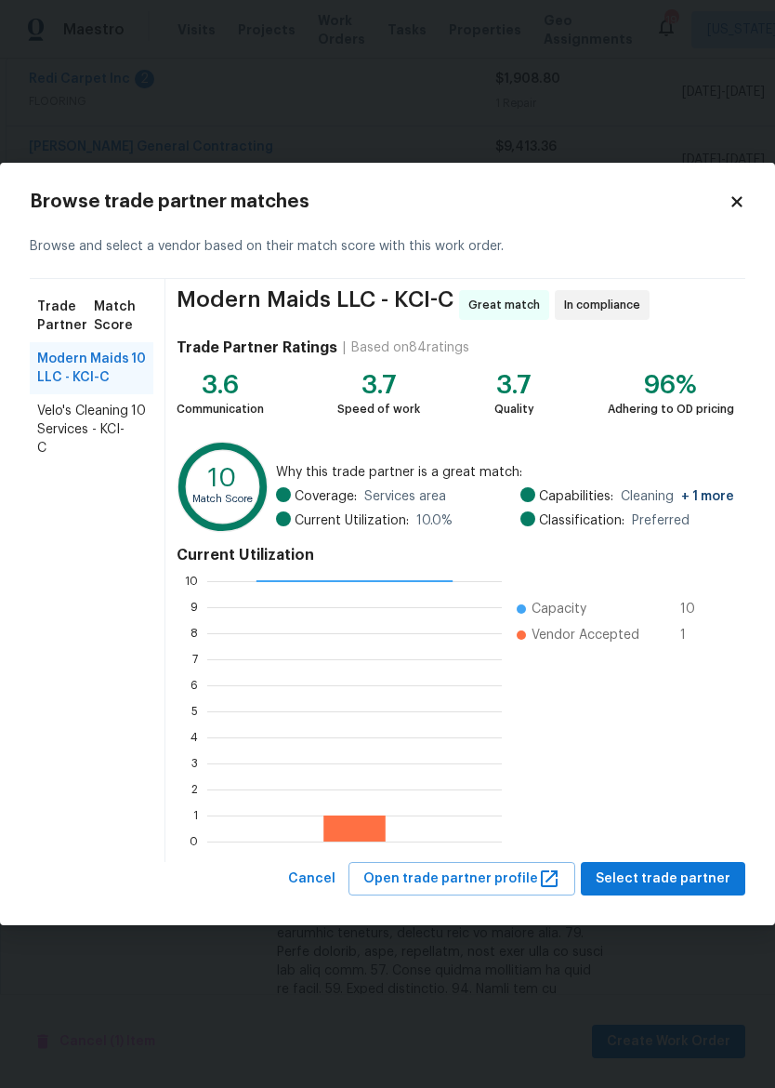
click at [79, 433] on span "Velo's Cleaning Services - KCI-C" at bounding box center [84, 430] width 94 height 56
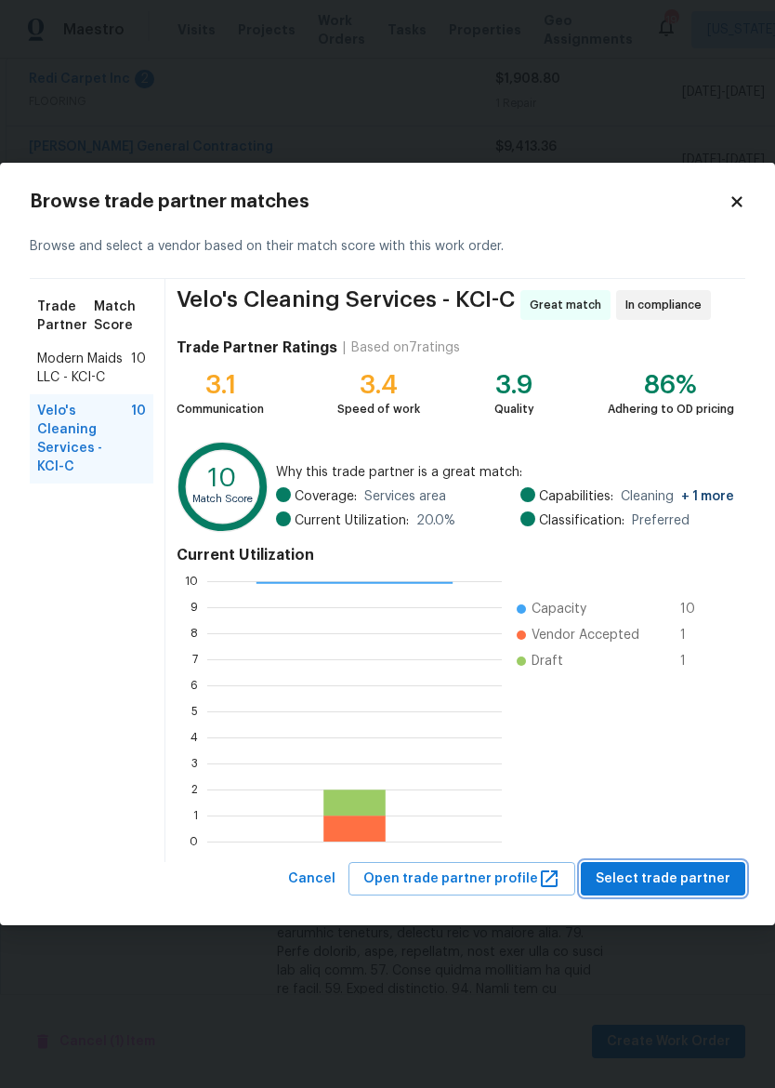
click at [713, 884] on span "Select trade partner" at bounding box center [663, 878] width 135 height 23
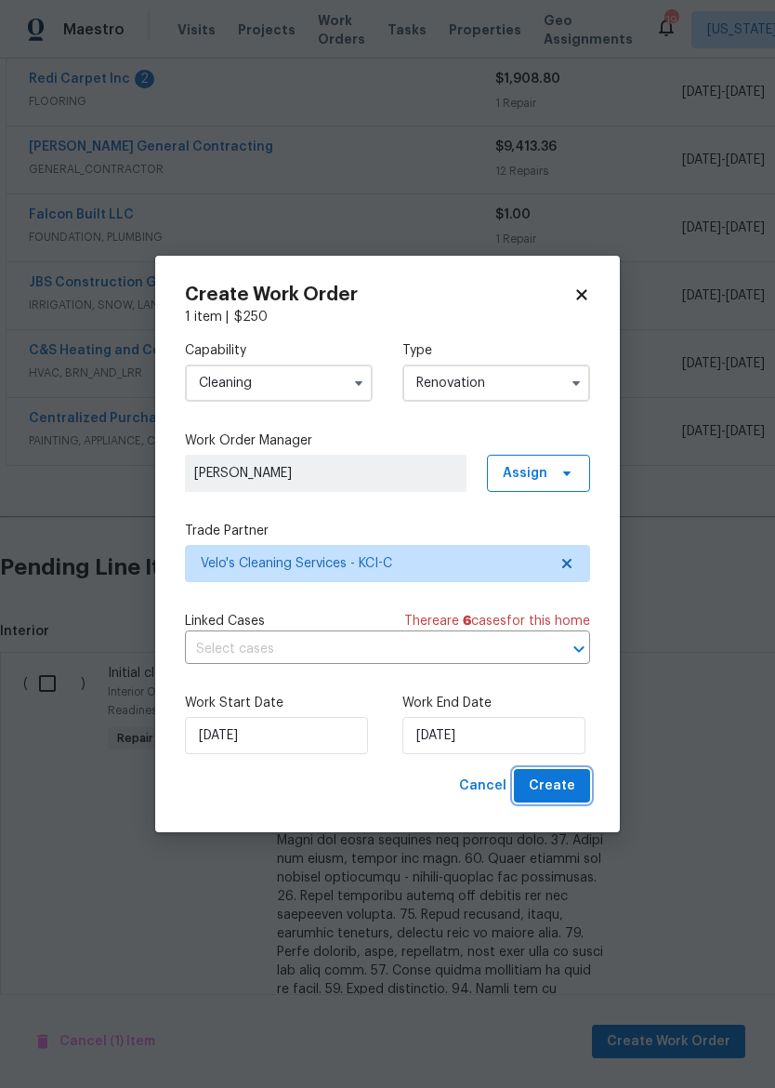
click at [555, 786] on span "Create" at bounding box center [552, 785] width 46 height 23
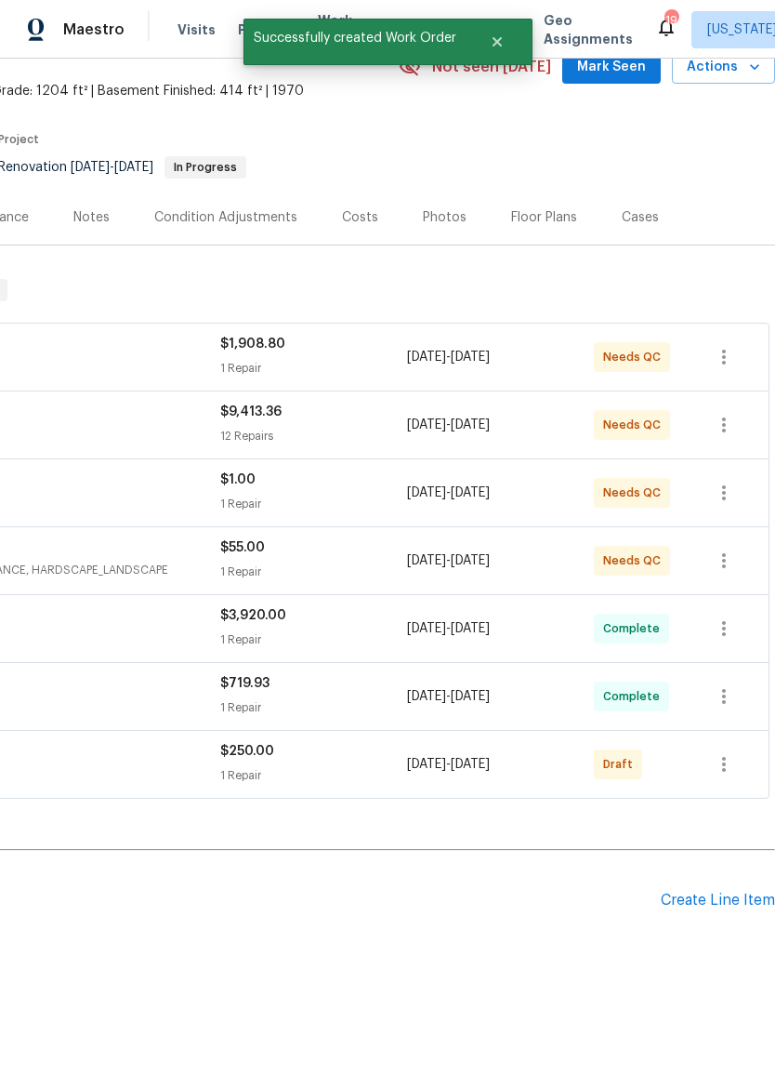
scroll to position [92, 275]
click at [731, 762] on icon "button" at bounding box center [724, 764] width 22 height 22
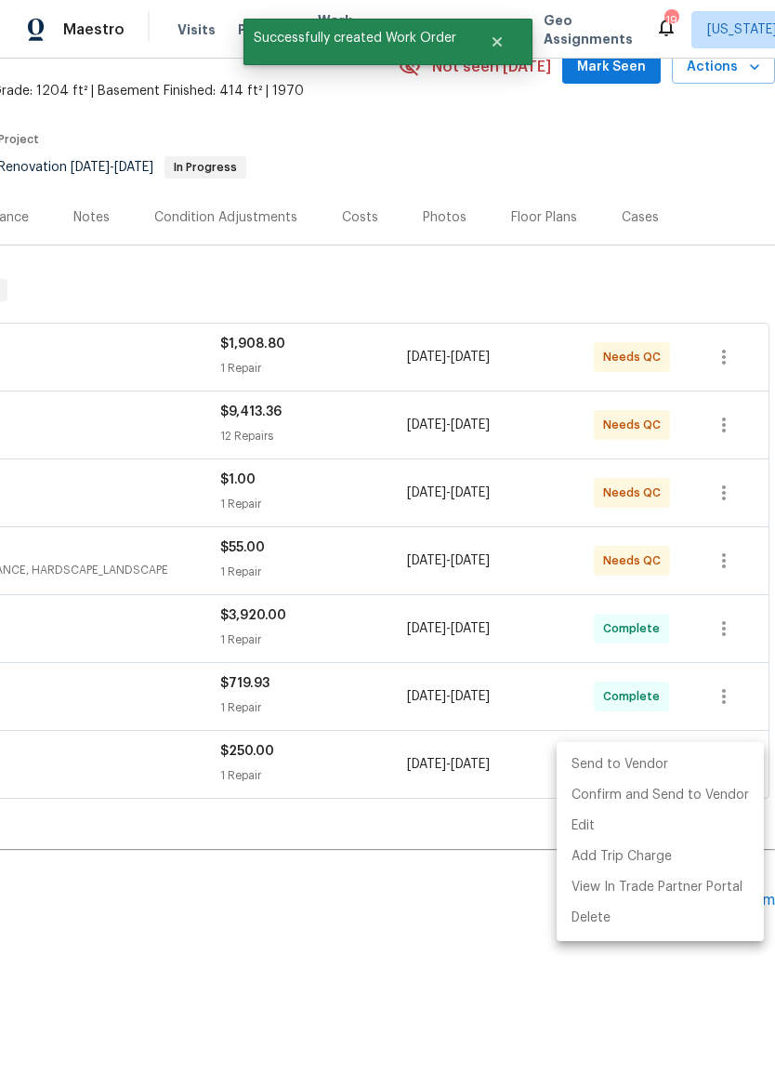
click at [679, 768] on li "Send to Vendor" at bounding box center [660, 764] width 207 height 31
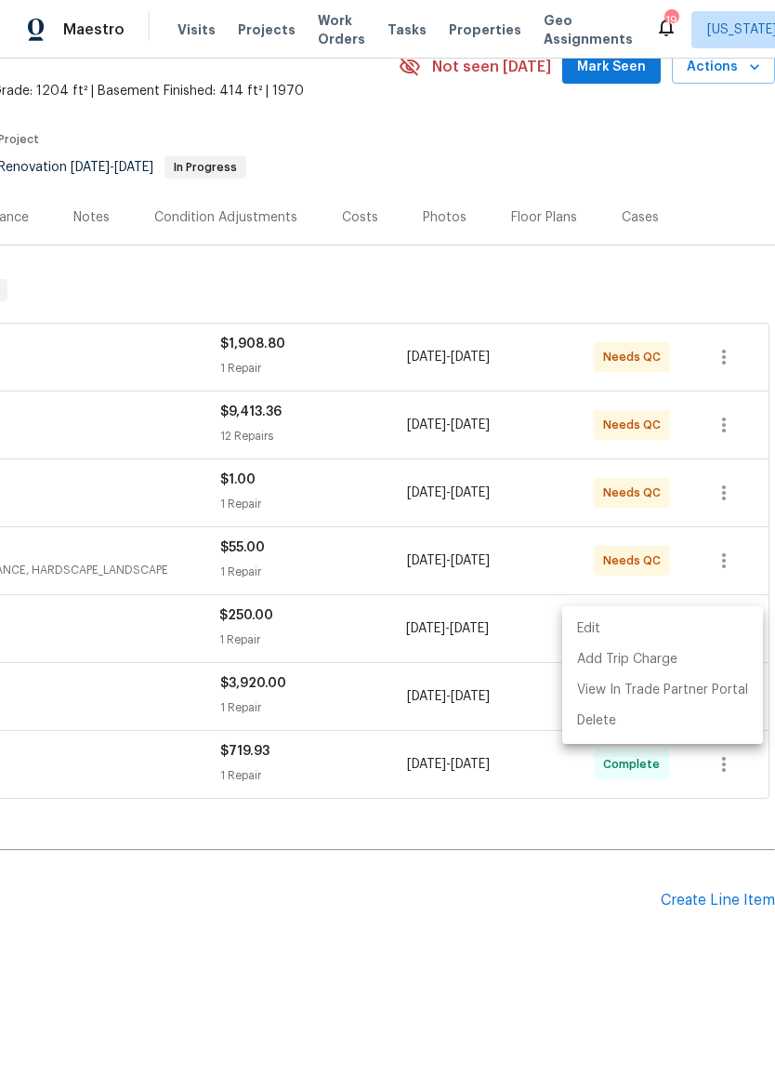
click at [376, 906] on div at bounding box center [387, 544] width 775 height 1088
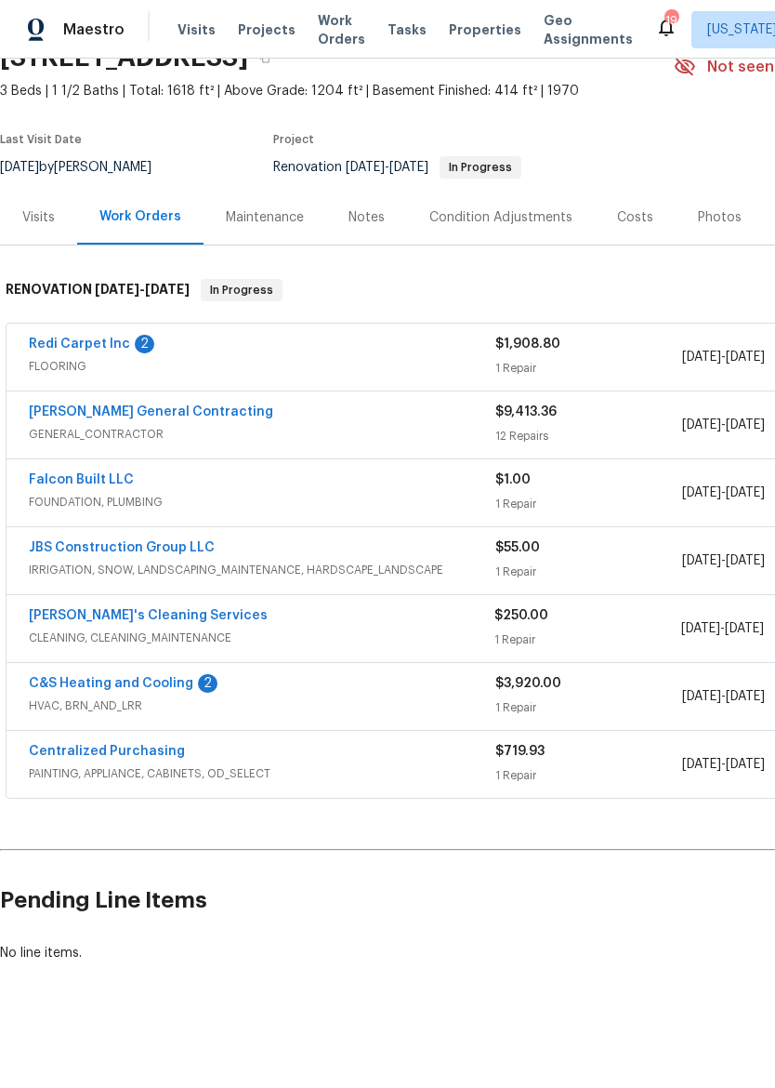
scroll to position [92, 0]
click at [359, 632] on span "CLEANING, CLEANING_MAINTENANCE" at bounding box center [262, 637] width 466 height 19
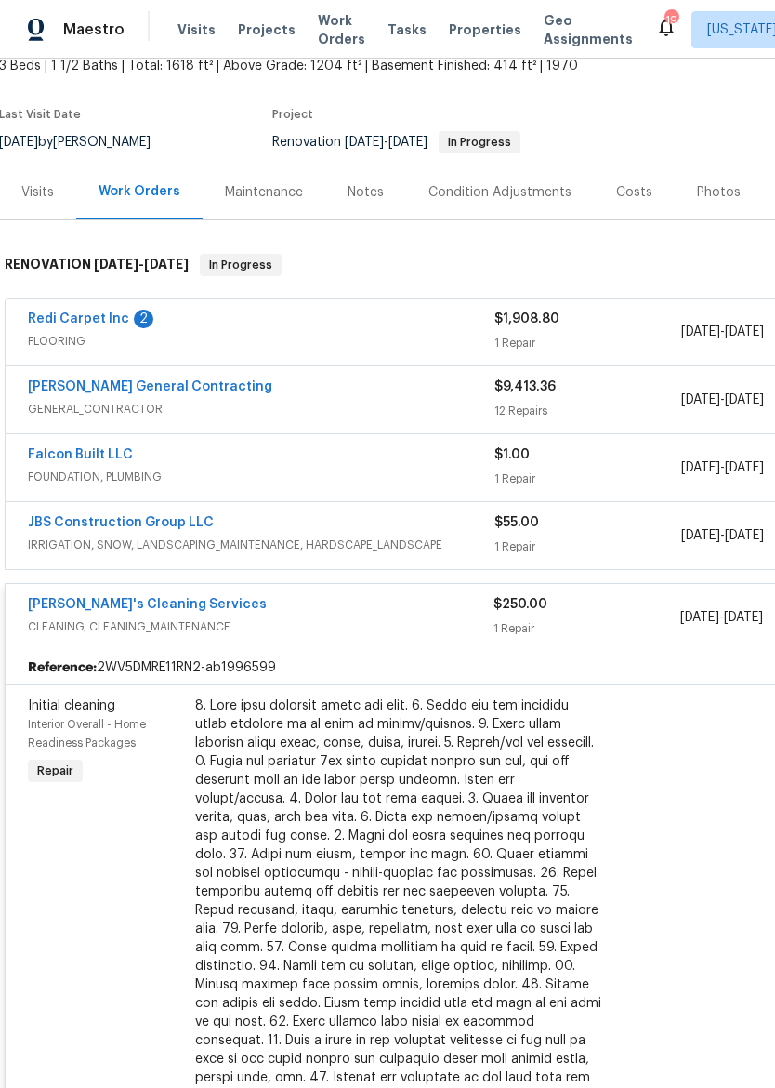
scroll to position [118, 1]
click at [137, 600] on link "Velo's Cleaning Services" at bounding box center [147, 603] width 239 height 13
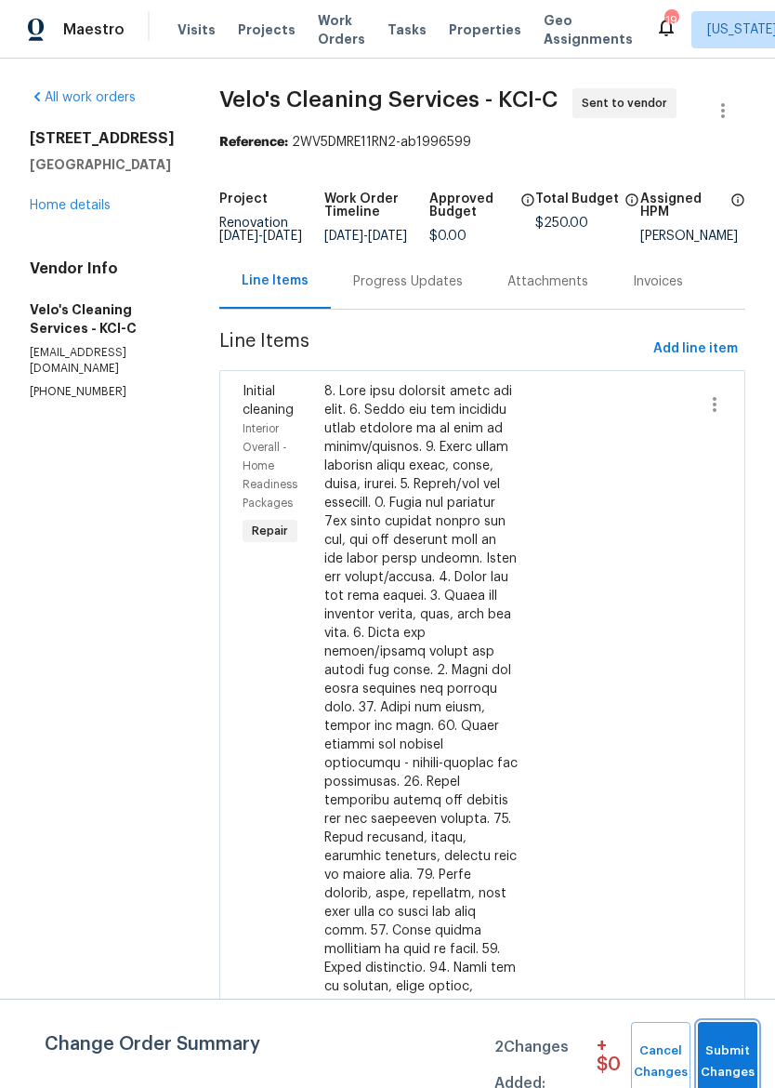
click at [736, 1034] on button "Submit Changes" at bounding box center [727, 1062] width 59 height 80
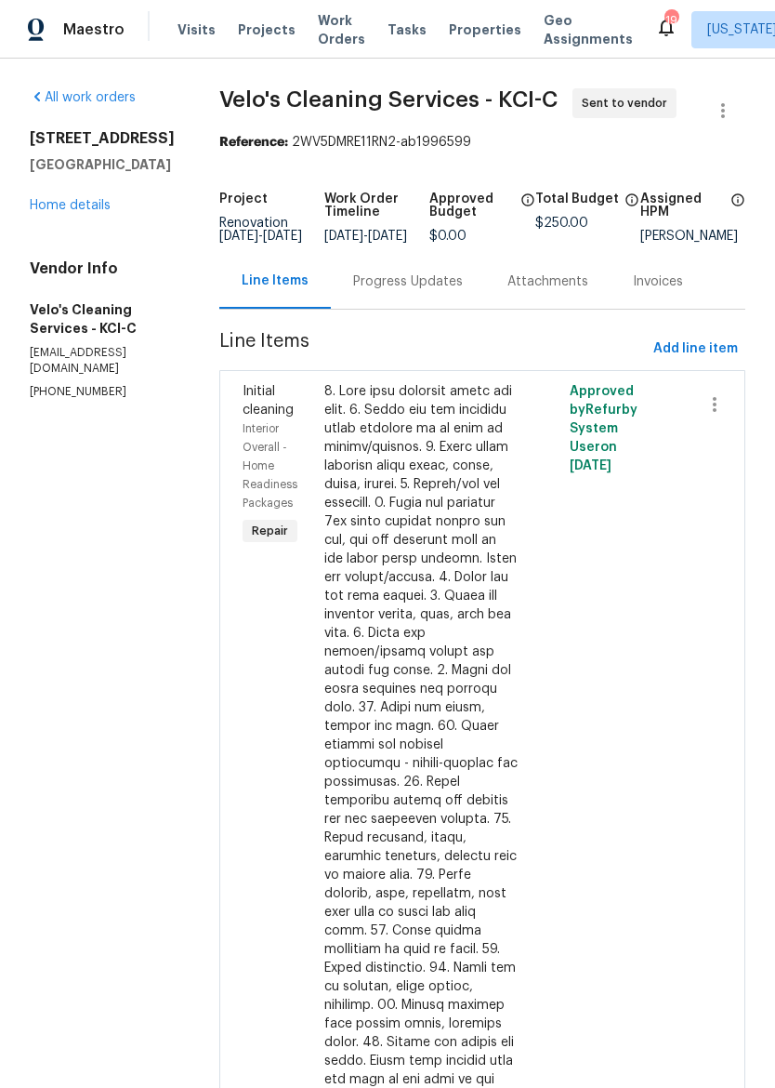
click at [387, 291] on div "Progress Updates" at bounding box center [408, 281] width 110 height 19
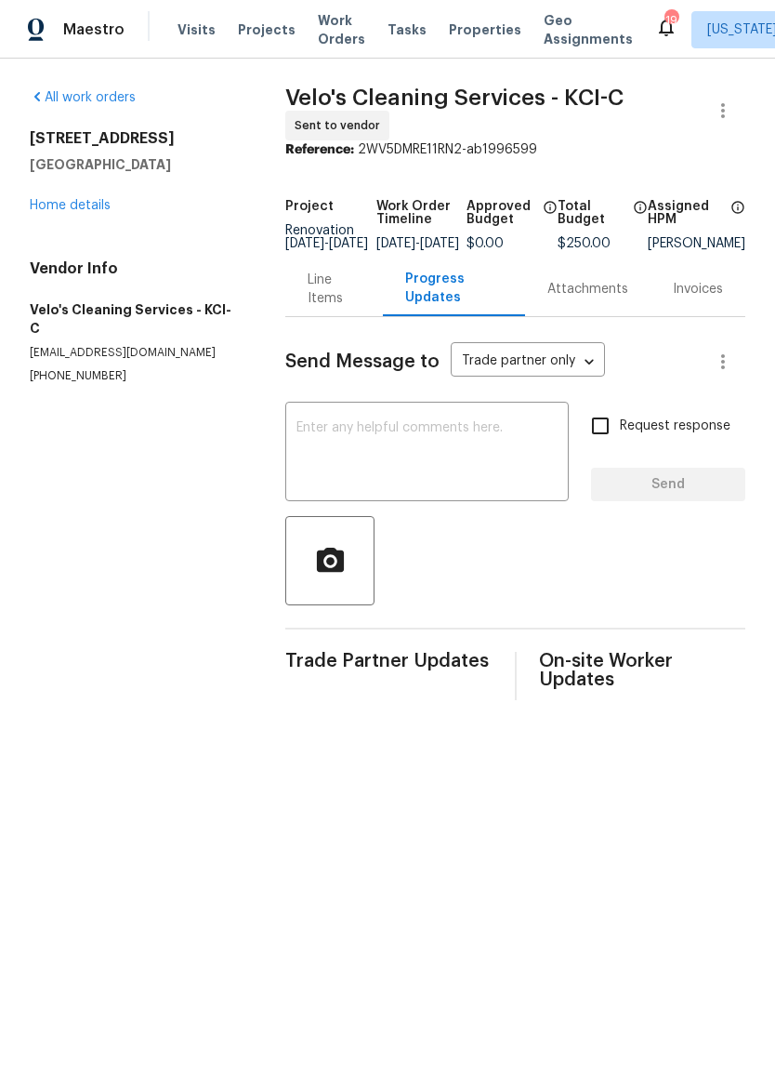
click at [407, 446] on textarea at bounding box center [427, 453] width 261 height 65
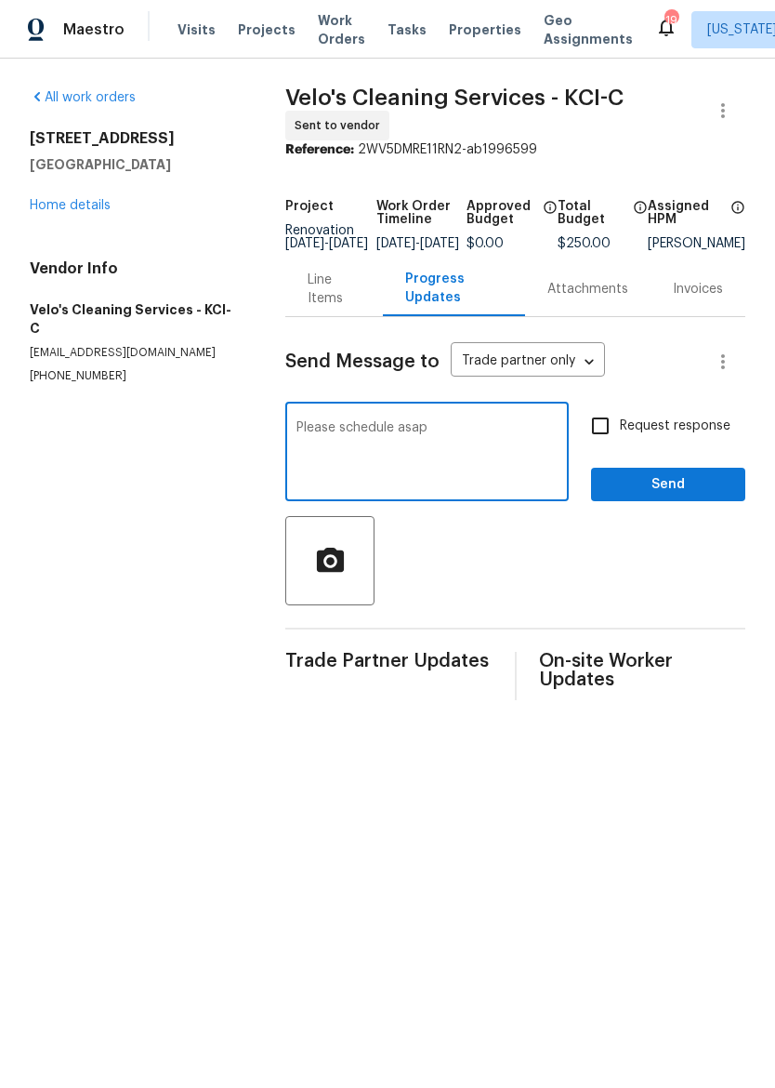
type textarea "Please schedule asap"
click at [690, 481] on button "Send" at bounding box center [668, 485] width 154 height 34
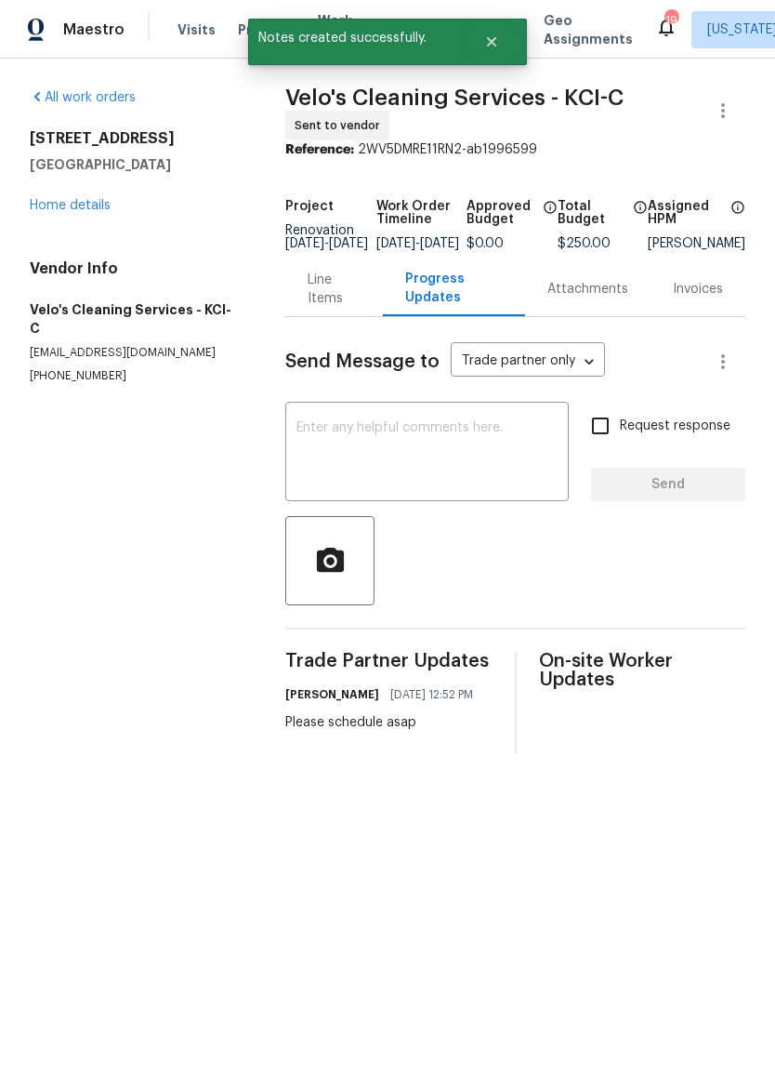
click at [64, 200] on link "Home details" at bounding box center [70, 205] width 81 height 13
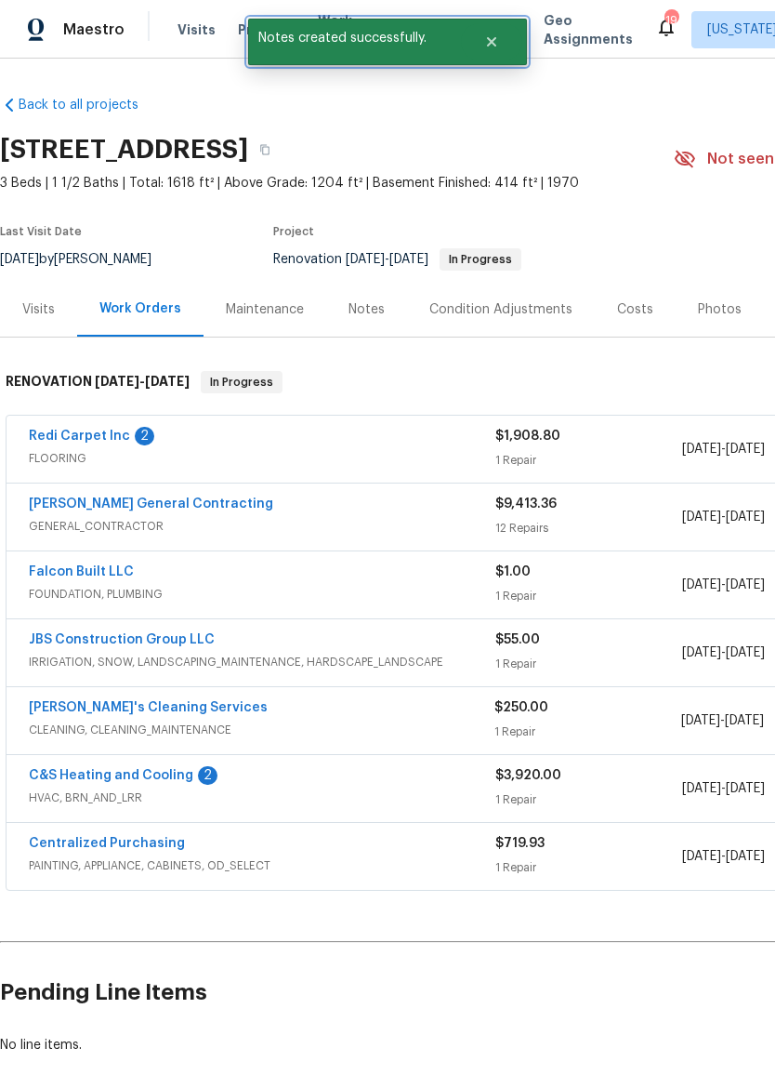
click at [497, 46] on icon "Close" at bounding box center [491, 41] width 15 height 15
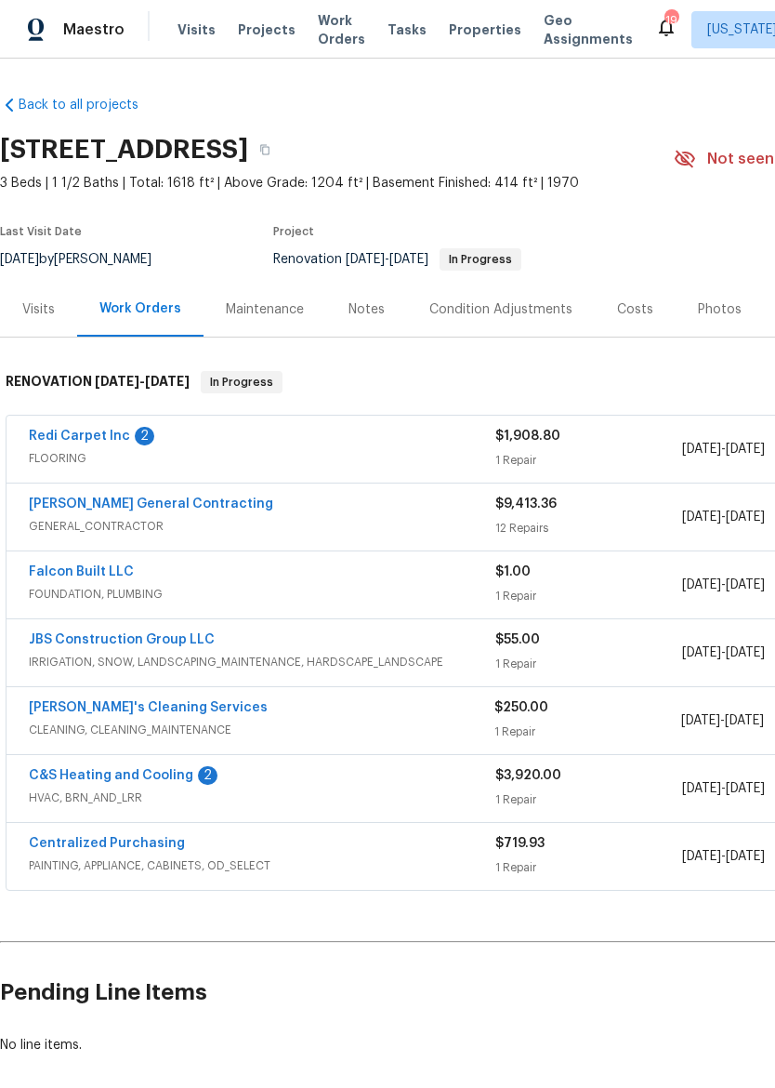
click at [449, 24] on span "Properties" at bounding box center [485, 29] width 73 height 19
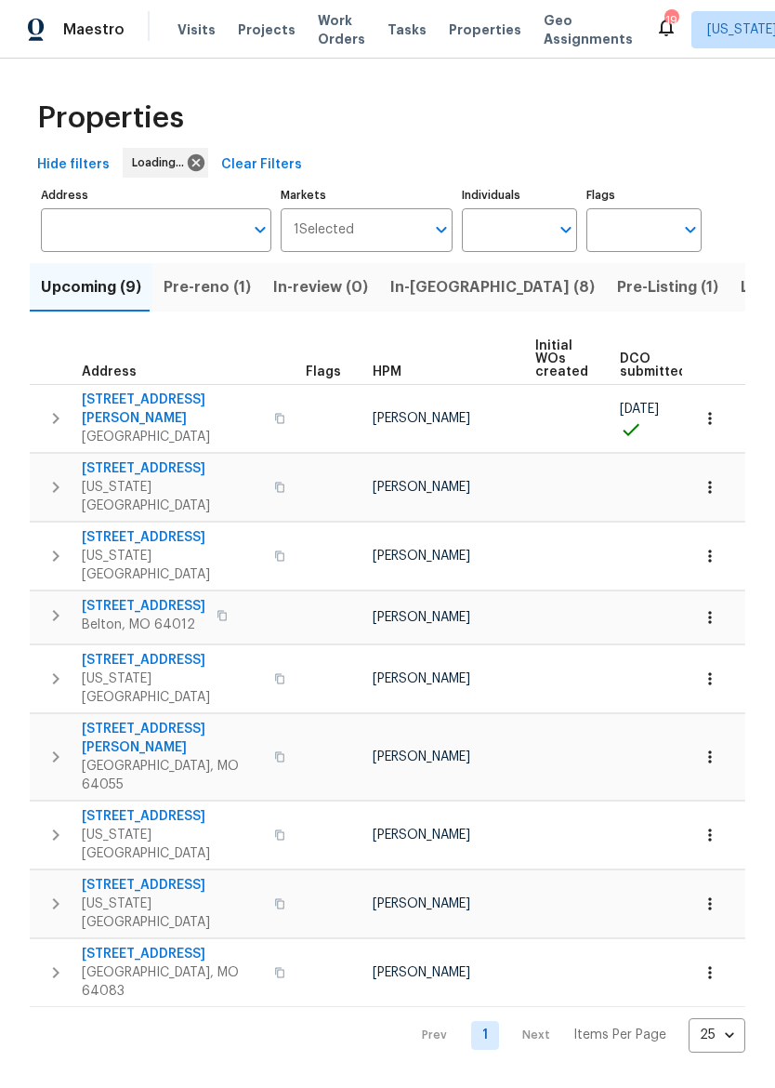
click at [424, 292] on span "In-reno (8)" at bounding box center [492, 287] width 205 height 26
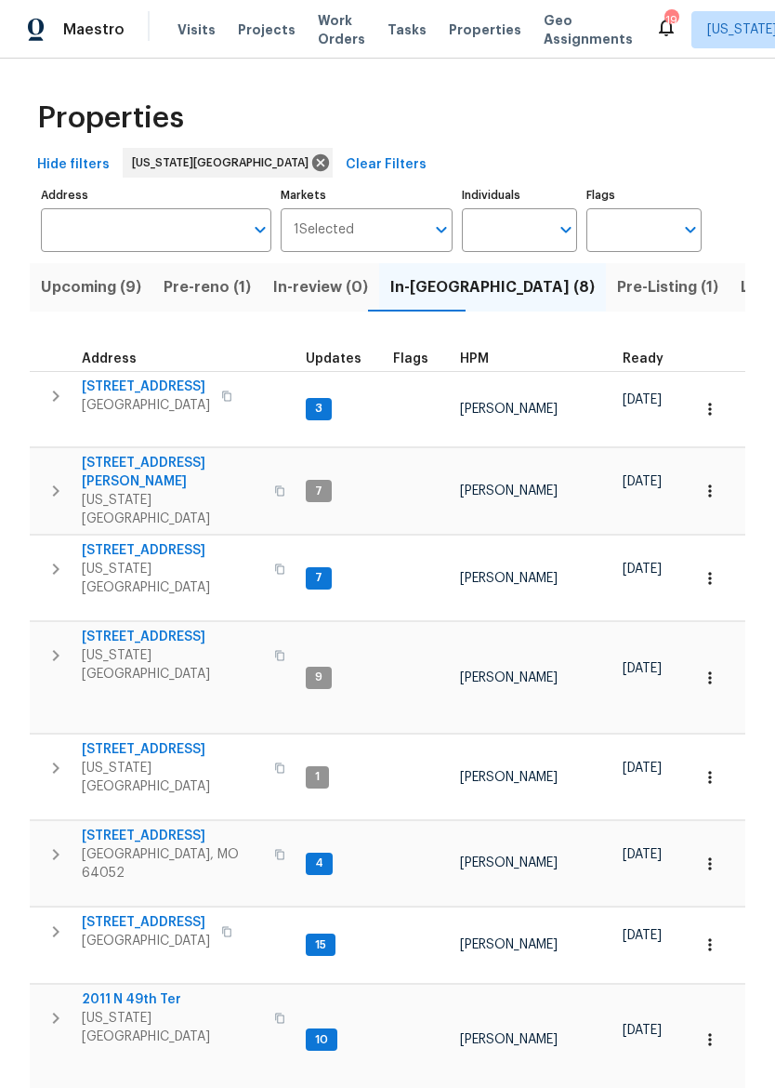
click at [84, 34] on span "Maestro" at bounding box center [93, 29] width 61 height 19
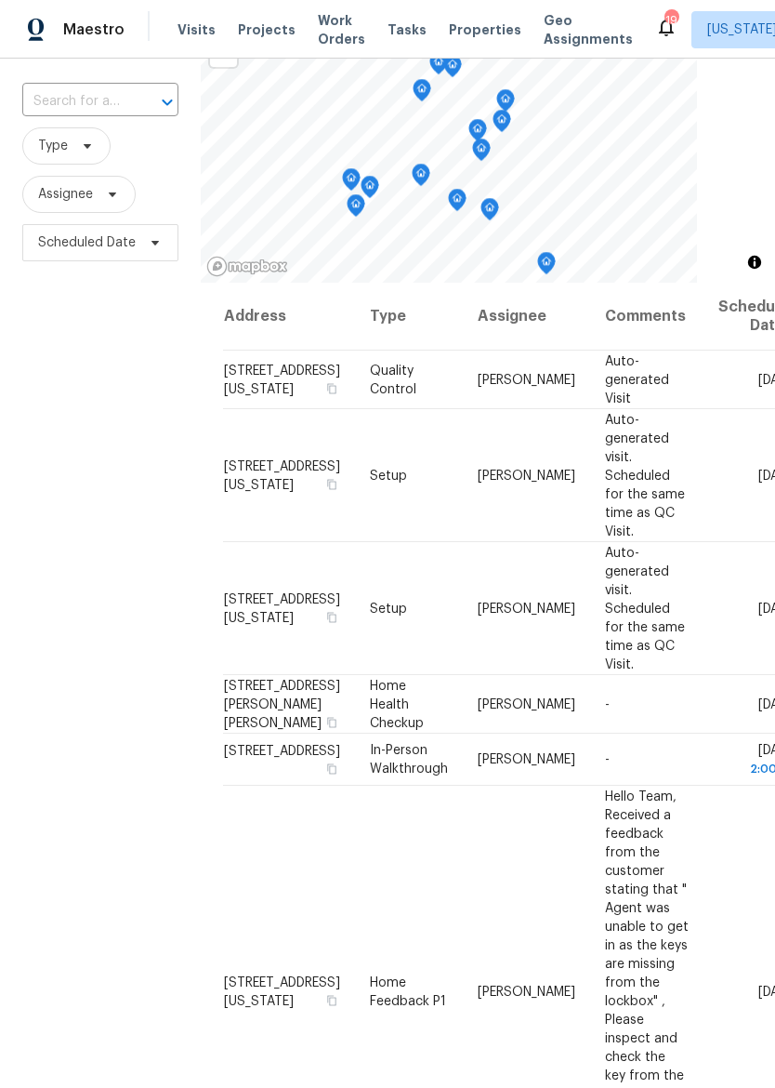
scroll to position [132, 0]
